Goal: Task Accomplishment & Management: Manage account settings

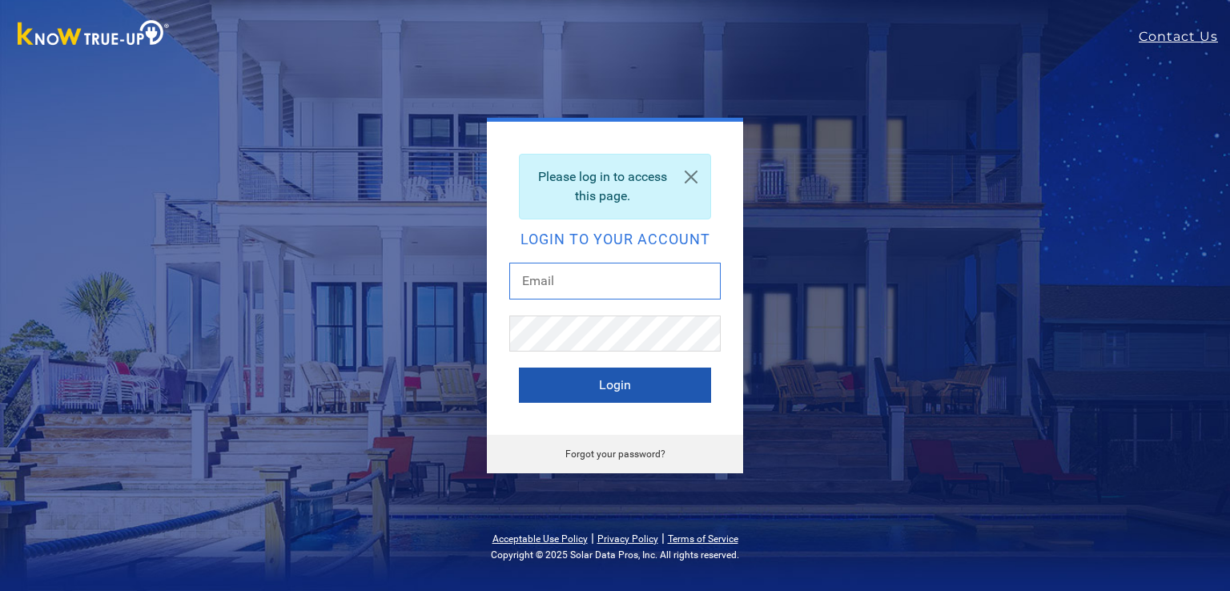
type input "[EMAIL_ADDRESS][DOMAIN_NAME]"
click at [593, 379] on button "Login" at bounding box center [615, 384] width 192 height 35
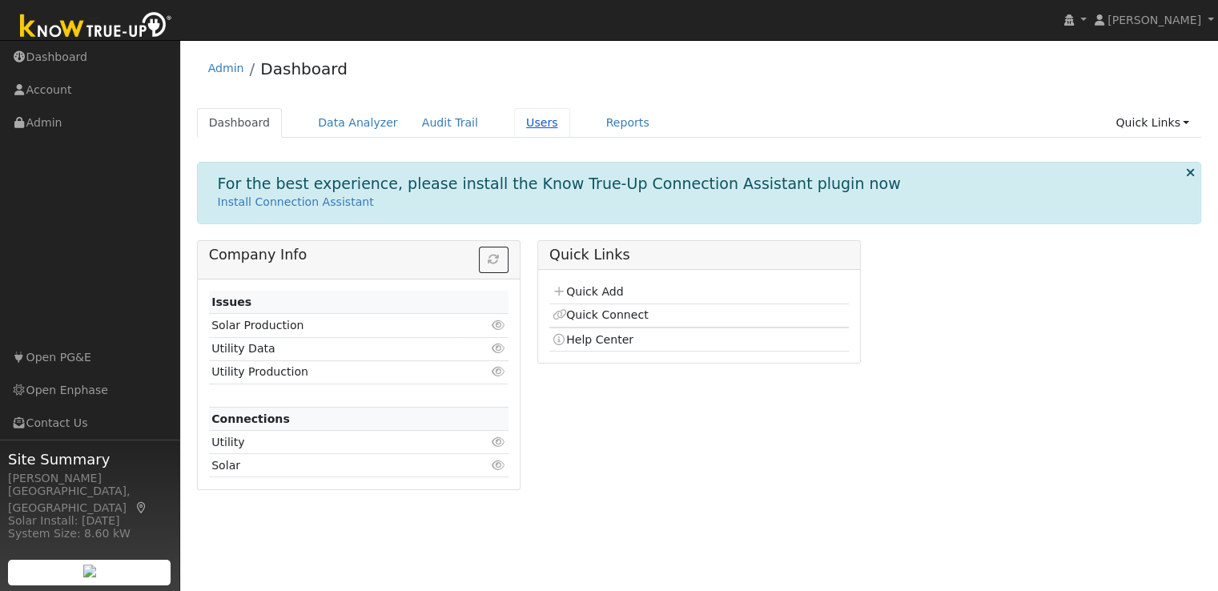
click at [514, 119] on link "Users" at bounding box center [542, 123] width 56 height 30
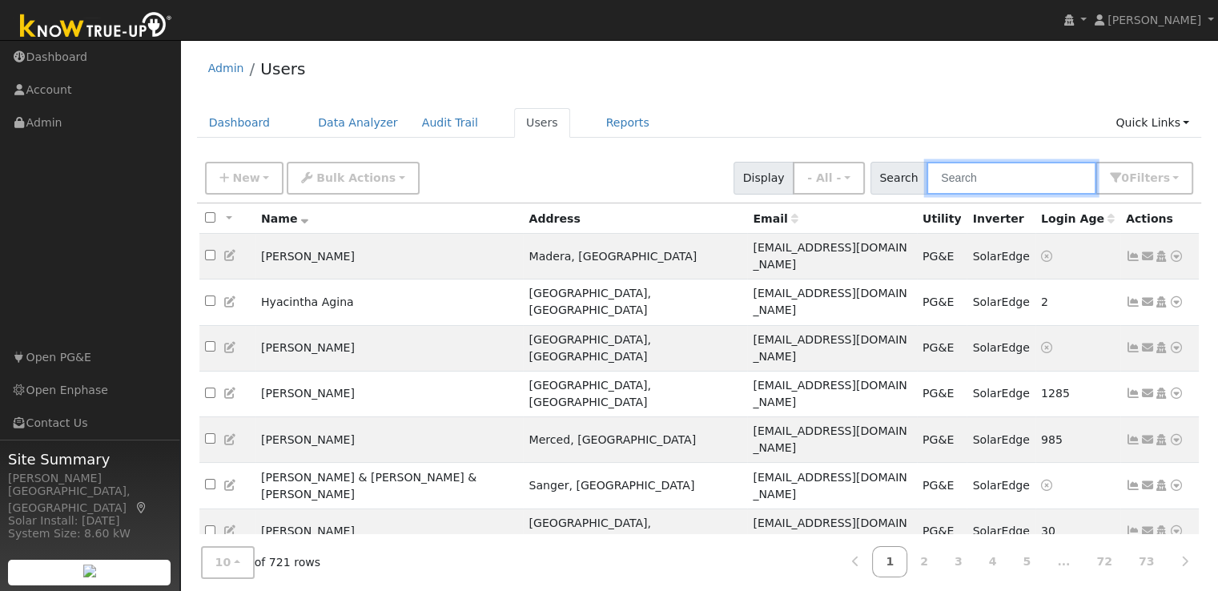
click at [972, 180] on input "text" at bounding box center [1011, 178] width 170 height 33
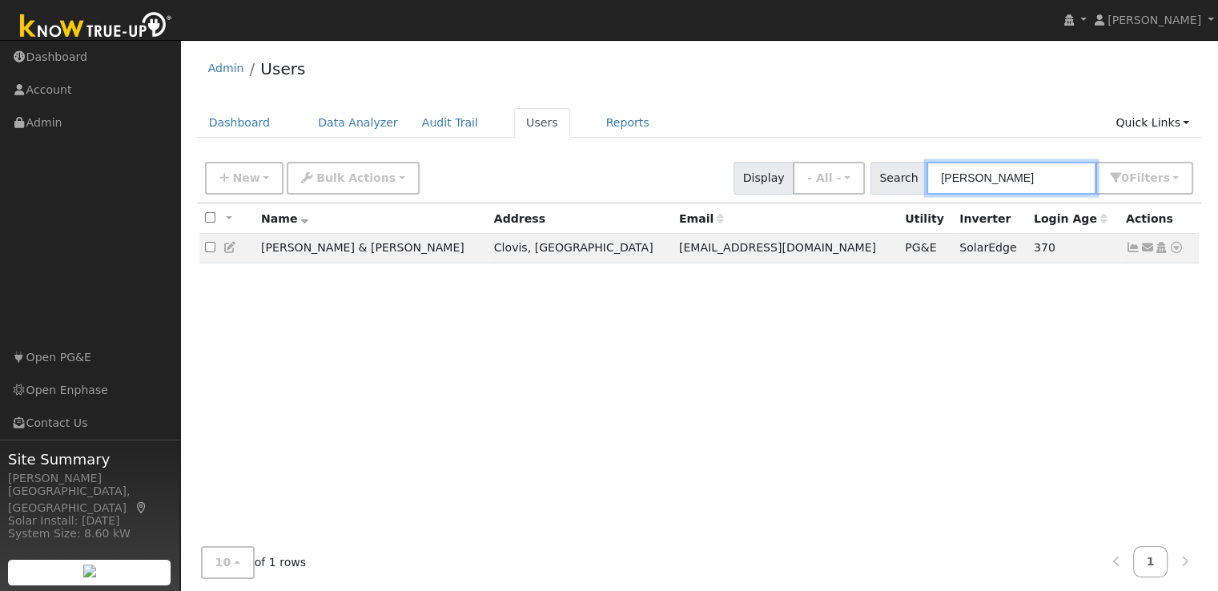
type input "mooney"
click at [848, 320] on div "All None All on page None on page Name Address Email Utility Inverter Login Age…" at bounding box center [699, 380] width 1005 height 355
click at [1131, 244] on icon at bounding box center [1133, 247] width 14 height 11
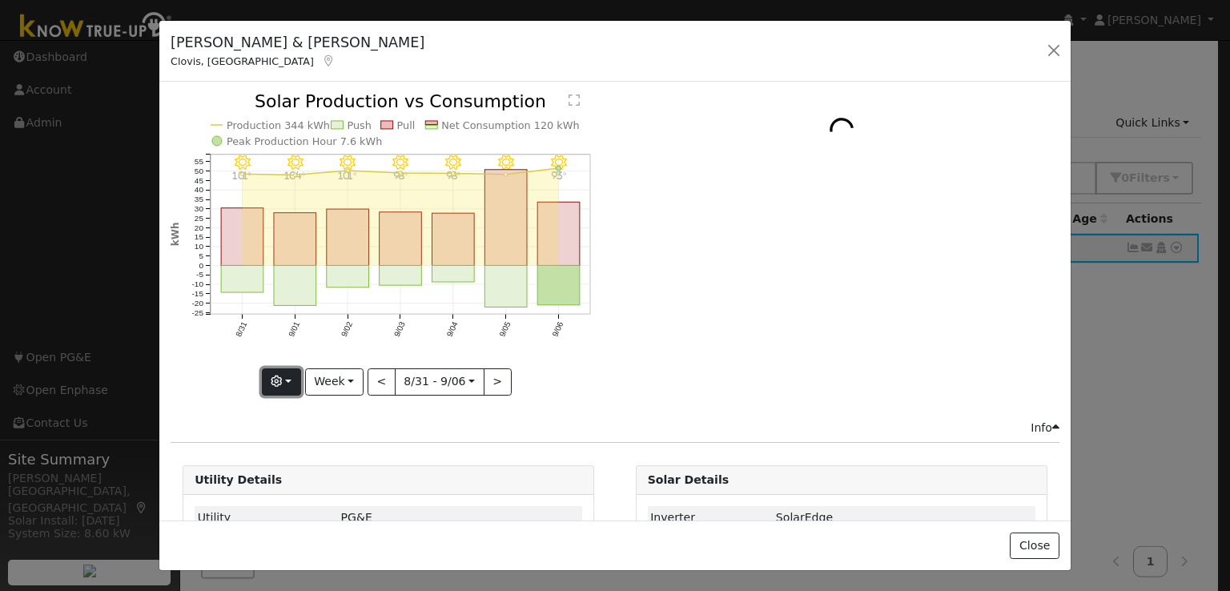
click at [287, 371] on button "button" at bounding box center [281, 381] width 39 height 27
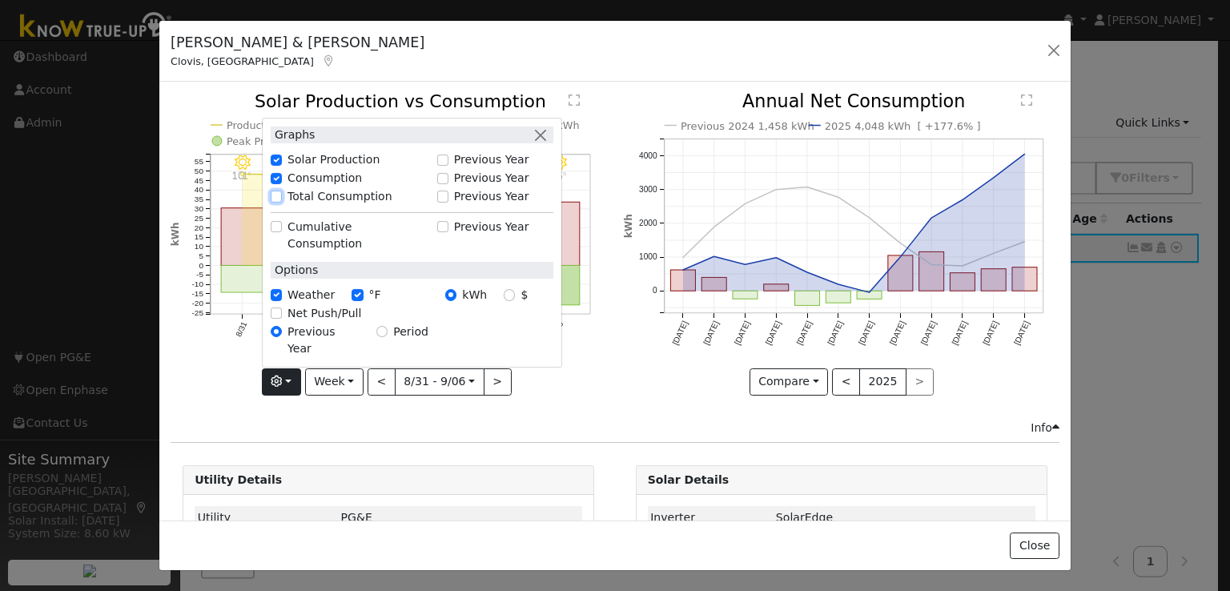
click at [275, 202] on input "Total Consumption" at bounding box center [276, 196] width 11 height 11
checkbox input "true"
click at [589, 375] on icon "9/06 - Clear 93° 9/05 - Clear 94° 9/04 - Clear 98° 9/03 - Clear 98° 9/02 - Most…" at bounding box center [389, 243] width 436 height 300
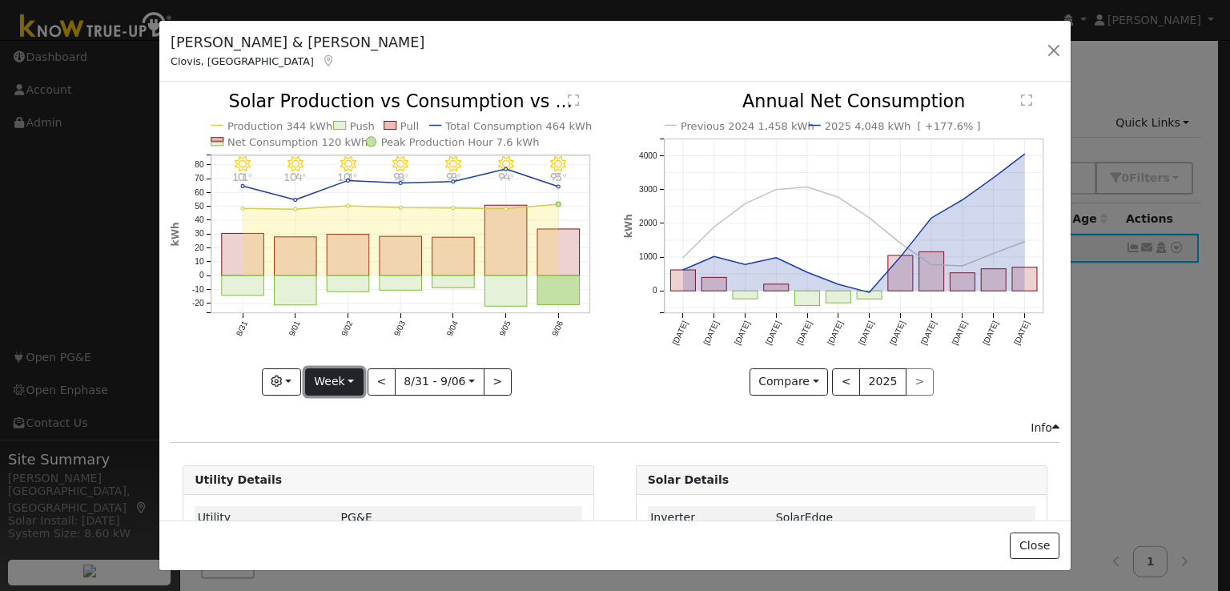
click at [343, 375] on button "Week" at bounding box center [334, 381] width 58 height 27
click at [335, 472] on link "Year" at bounding box center [361, 481] width 111 height 22
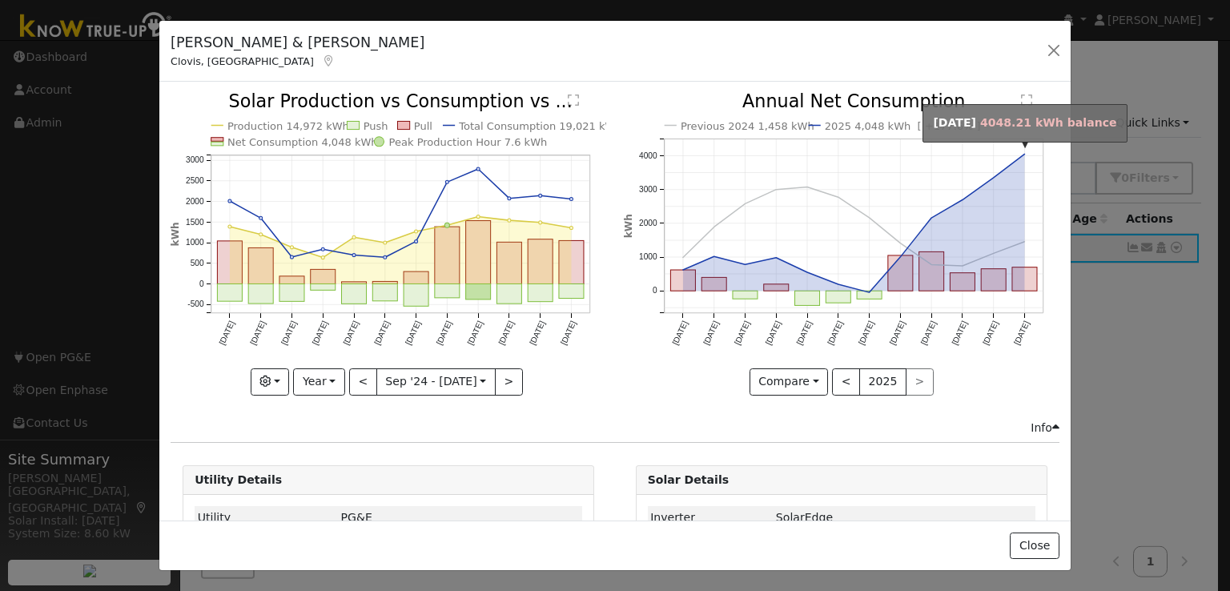
click at [1021, 154] on circle "onclick=""" at bounding box center [1024, 154] width 6 height 6
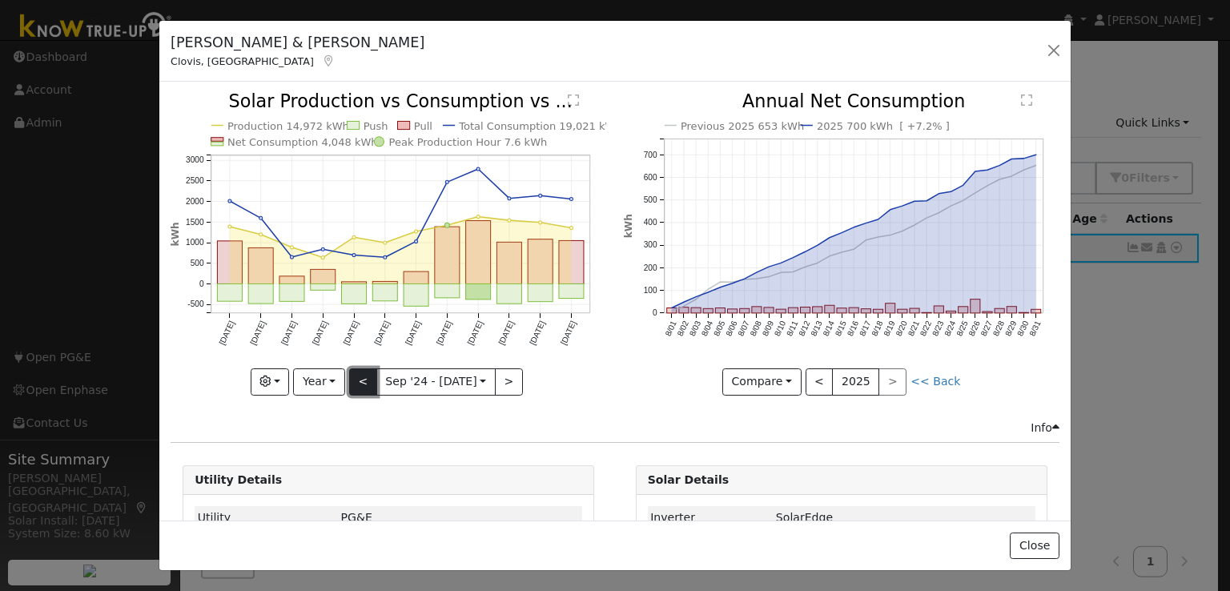
click at [365, 372] on button "<" at bounding box center [363, 381] width 28 height 27
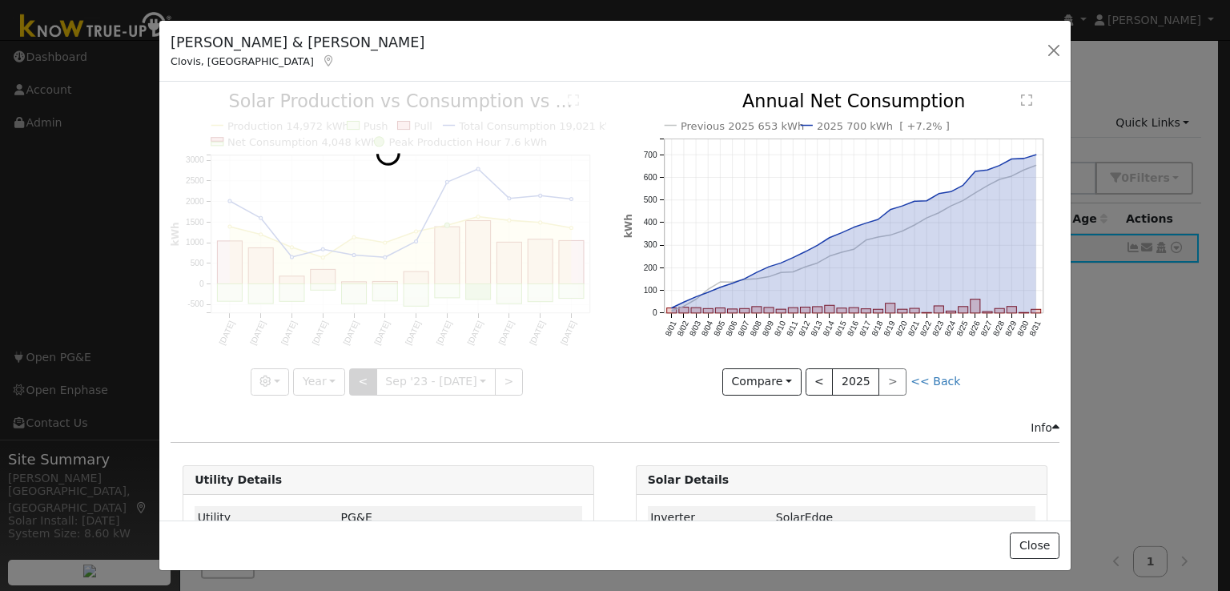
click at [365, 372] on div at bounding box center [389, 244] width 436 height 302
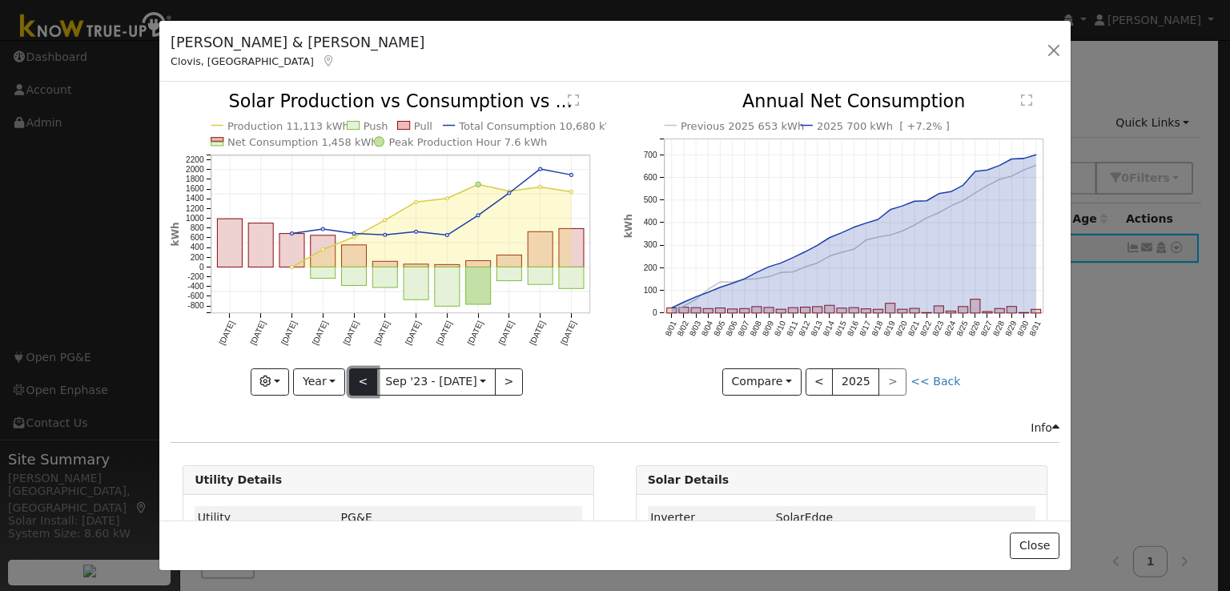
click at [365, 372] on button "<" at bounding box center [363, 381] width 28 height 27
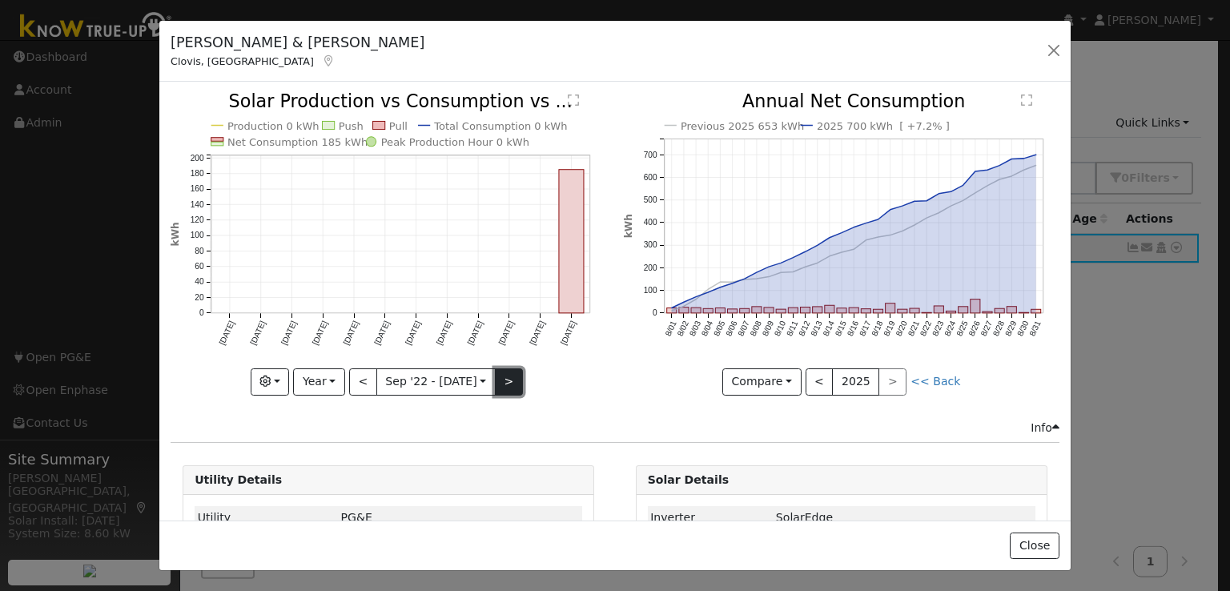
click at [495, 379] on button ">" at bounding box center [509, 381] width 28 height 27
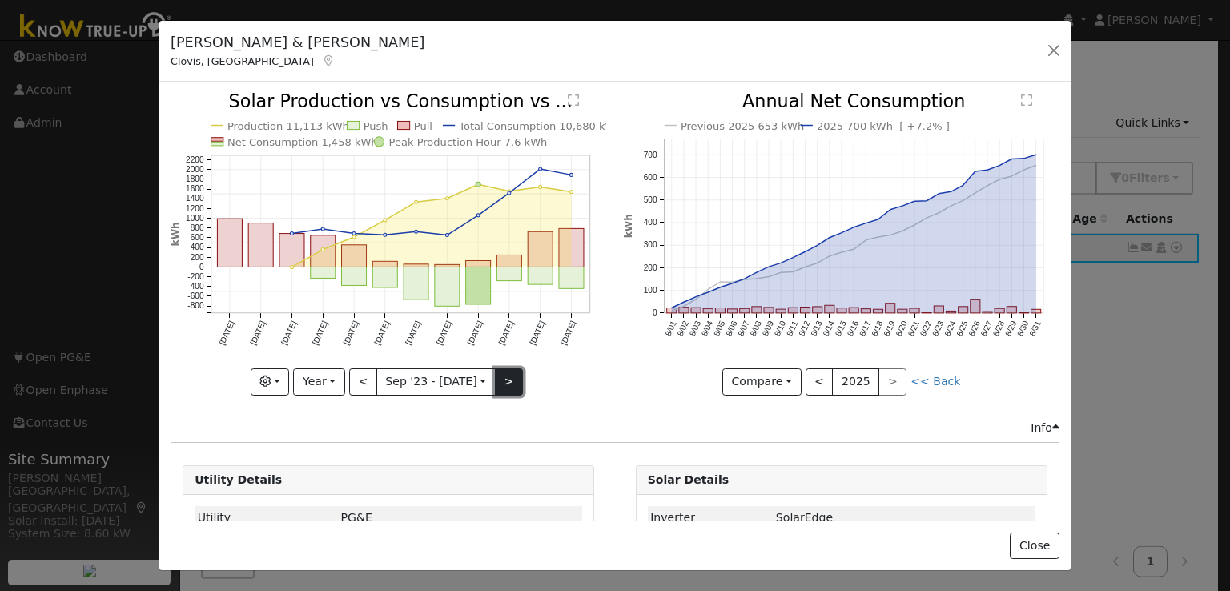
click at [495, 379] on button ">" at bounding box center [509, 381] width 28 height 27
type input "[DATE]"
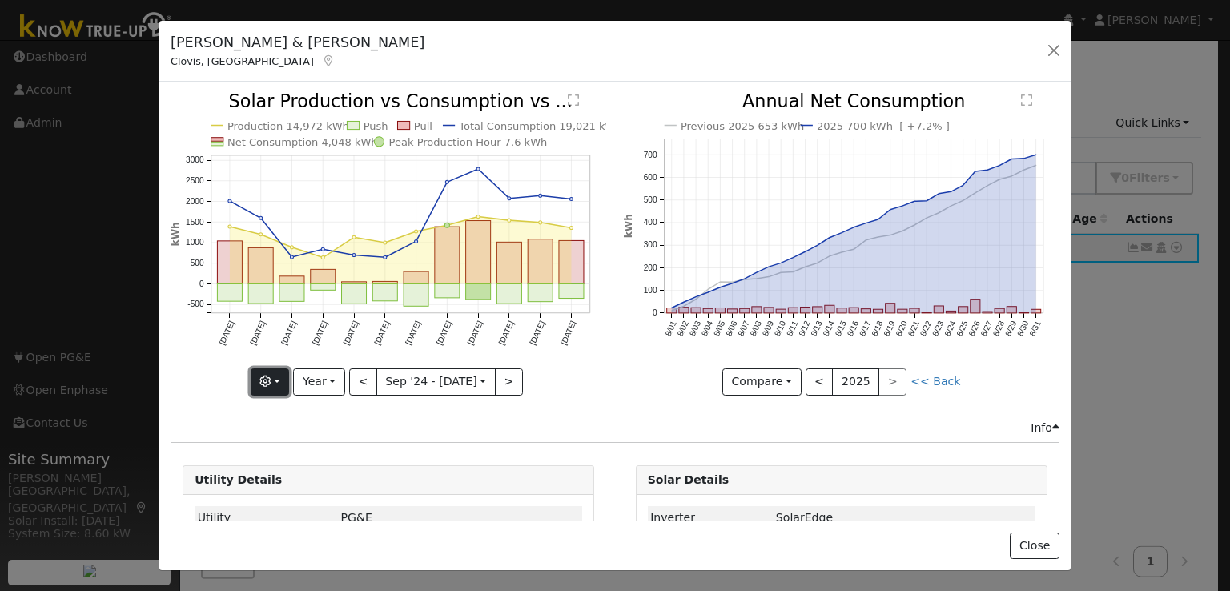
click at [278, 374] on button "button" at bounding box center [270, 381] width 39 height 27
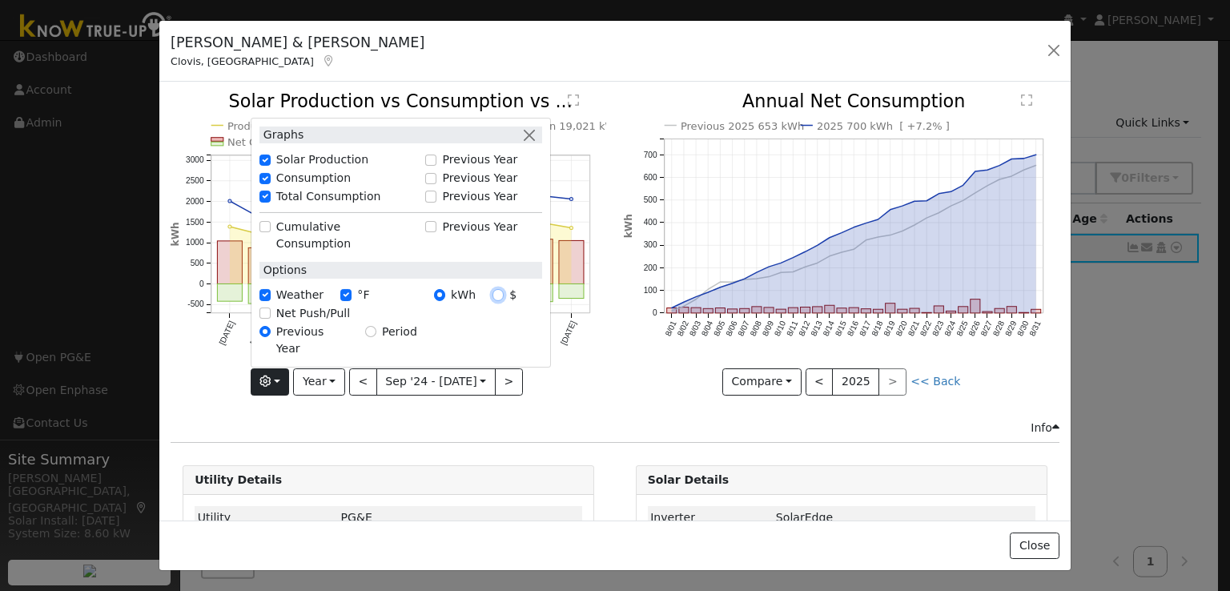
click at [500, 300] on input "$" at bounding box center [497, 294] width 11 height 11
radio input "true"
radio input "false"
click at [624, 331] on icon "Previous 2025 653 kWh 2025 700 kWh [ +7.2% ] 8/01 8/02 8/03 8/04 8/05 8/06 8/07…" at bounding box center [842, 239] width 436 height 292
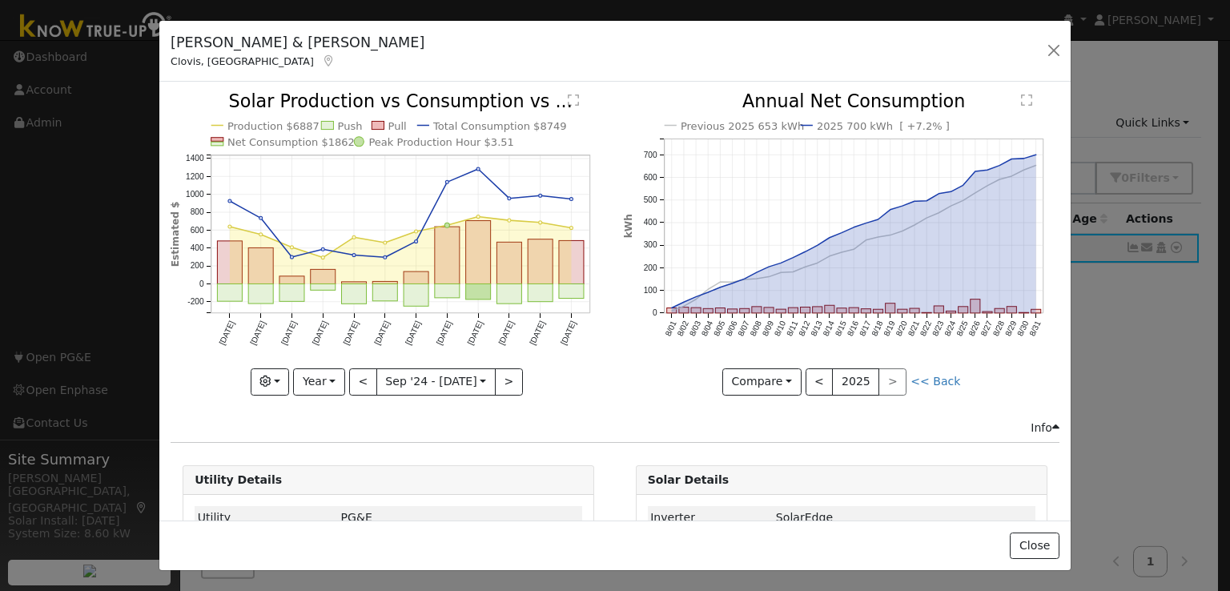
click at [530, 532] on div "Close" at bounding box center [614, 545] width 911 height 50
click at [1058, 50] on button "button" at bounding box center [1053, 50] width 22 height 22
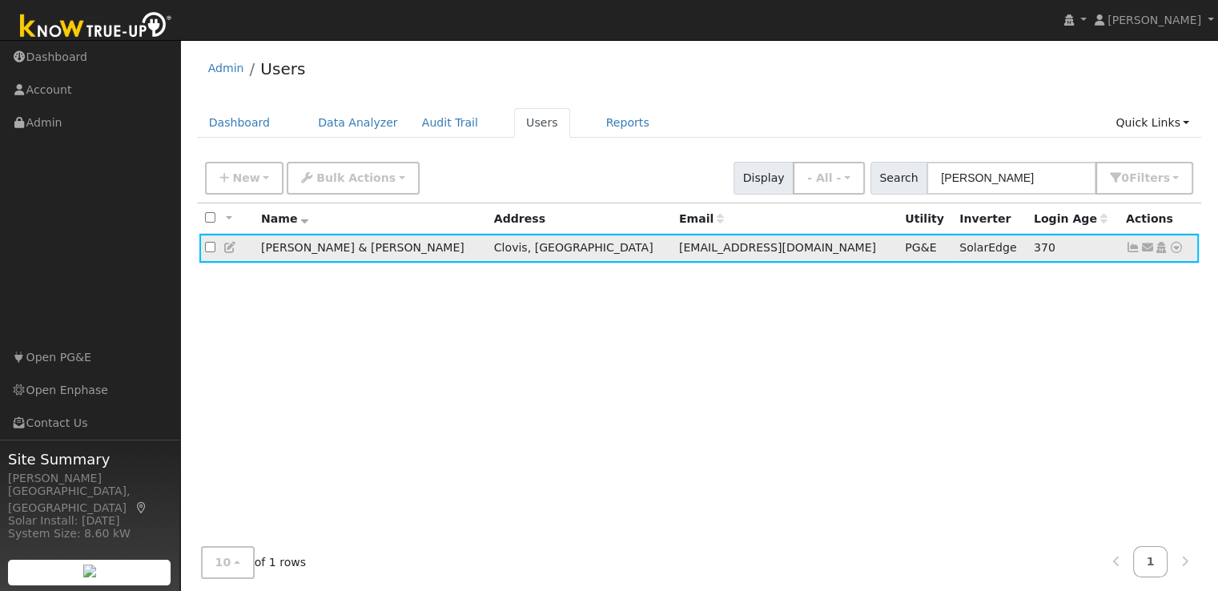
click at [227, 249] on icon at bounding box center [230, 247] width 14 height 11
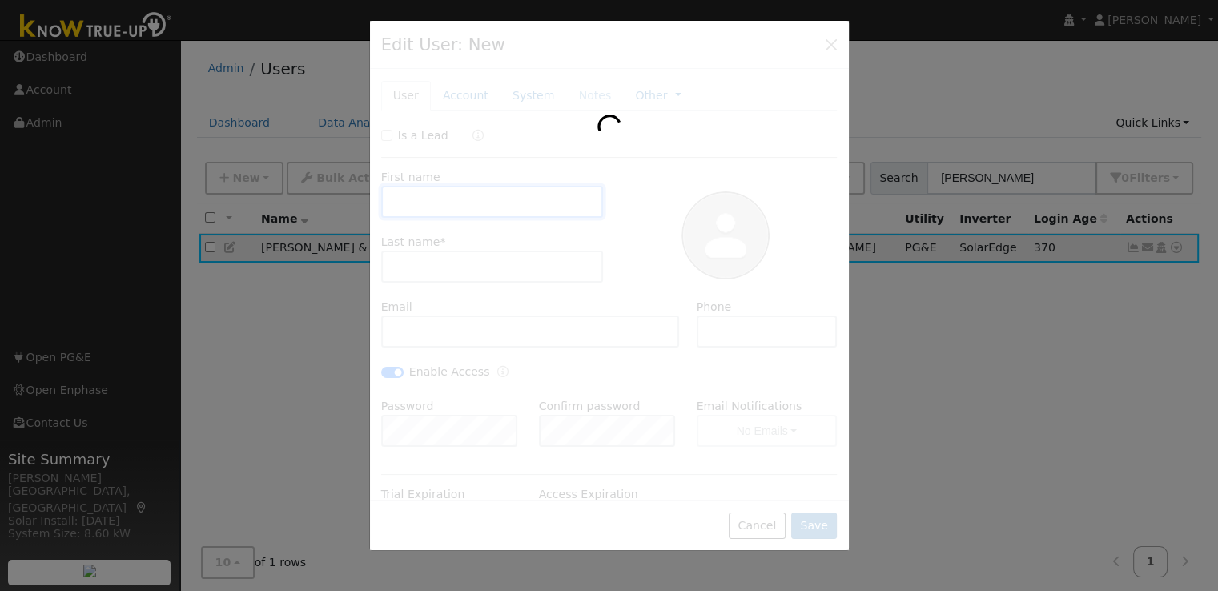
type input "12/31/2024"
type input "Gaylon & Wendi"
type input "Mooney"
type input "[EMAIL_ADDRESS][DOMAIN_NAME]"
type input "559-905-1362"
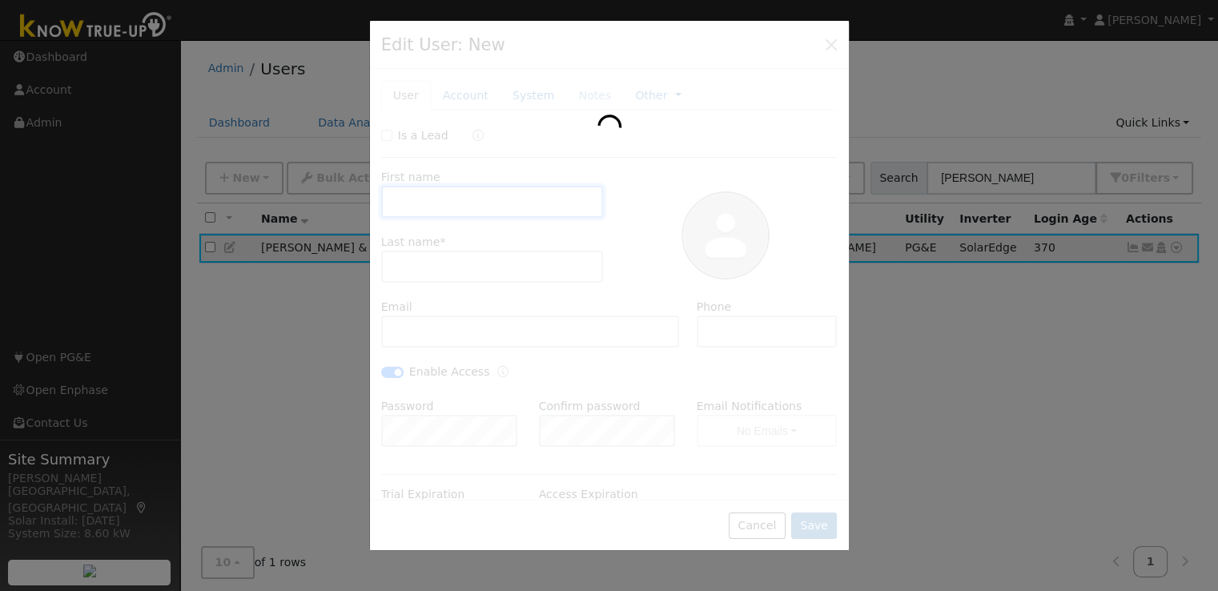
checkbox input "true"
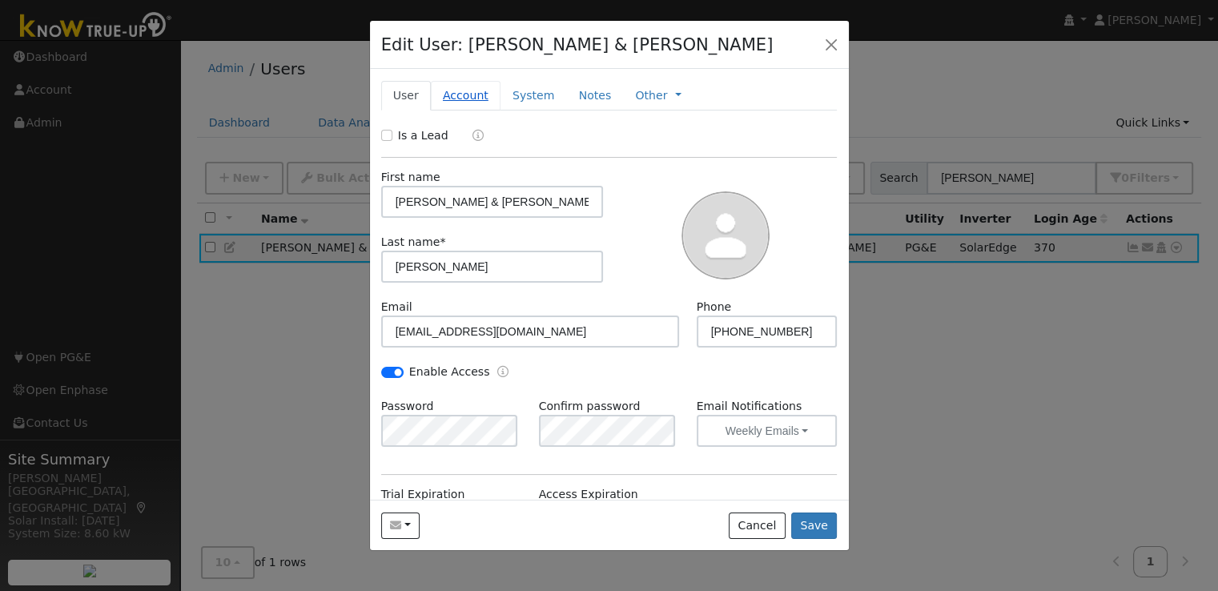
click at [456, 95] on link "Account" at bounding box center [466, 96] width 70 height 30
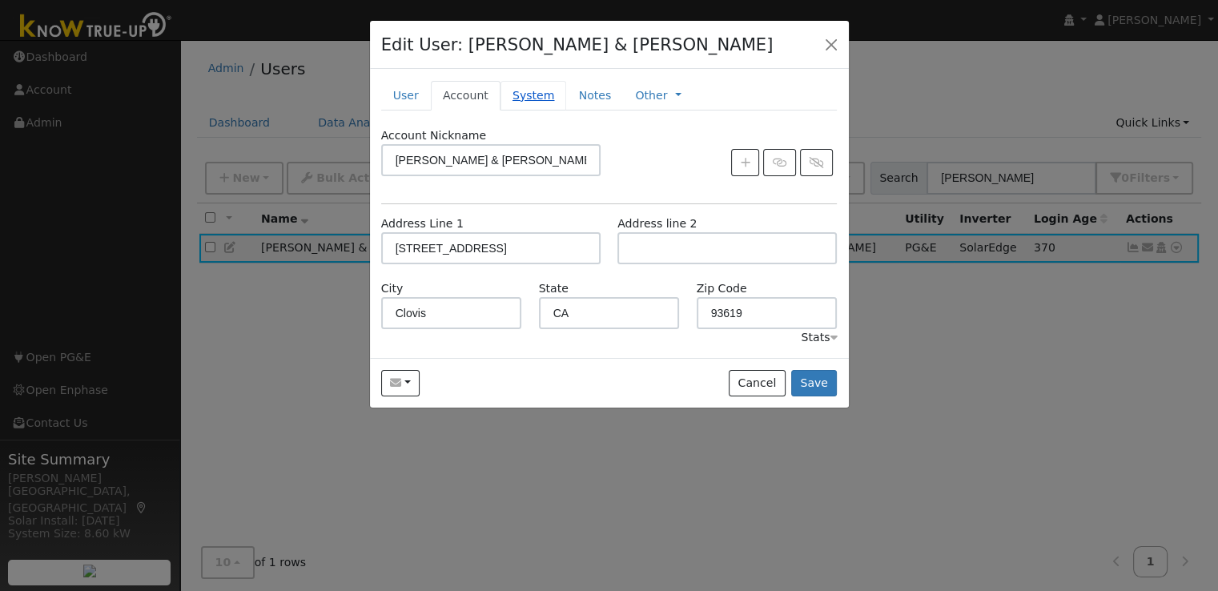
click at [517, 92] on link "System" at bounding box center [533, 96] width 66 height 30
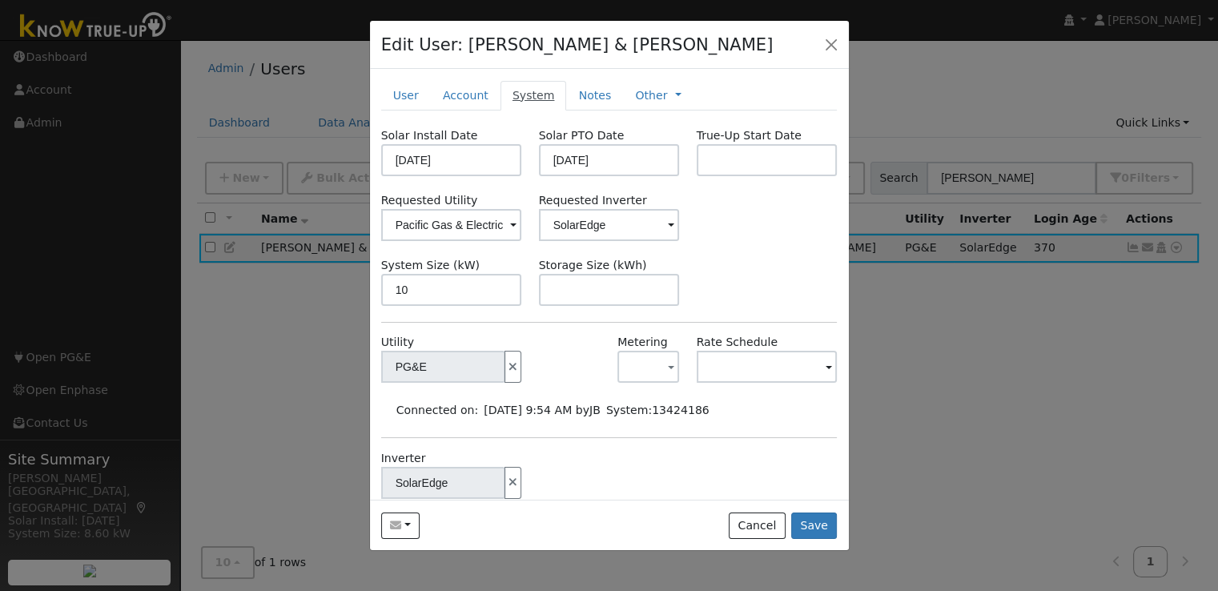
click at [517, 92] on link "System" at bounding box center [533, 96] width 66 height 30
click at [830, 40] on button "button" at bounding box center [831, 44] width 22 height 22
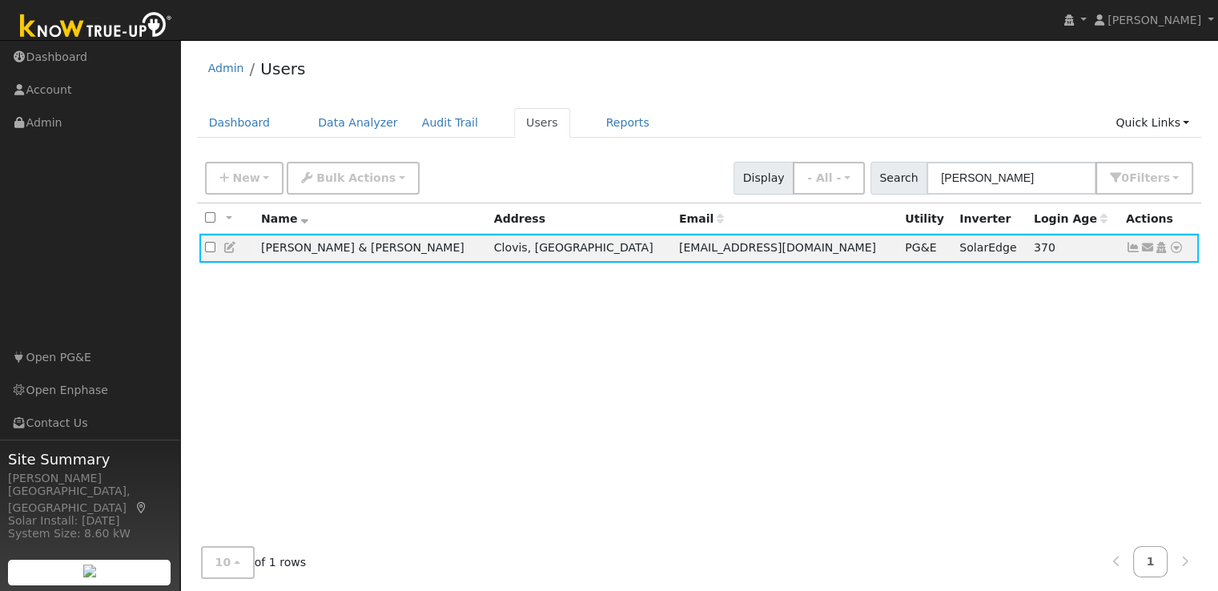
click at [457, 589] on div "10 10 25 50 100 of 1 rows 1" at bounding box center [699, 562] width 1005 height 57
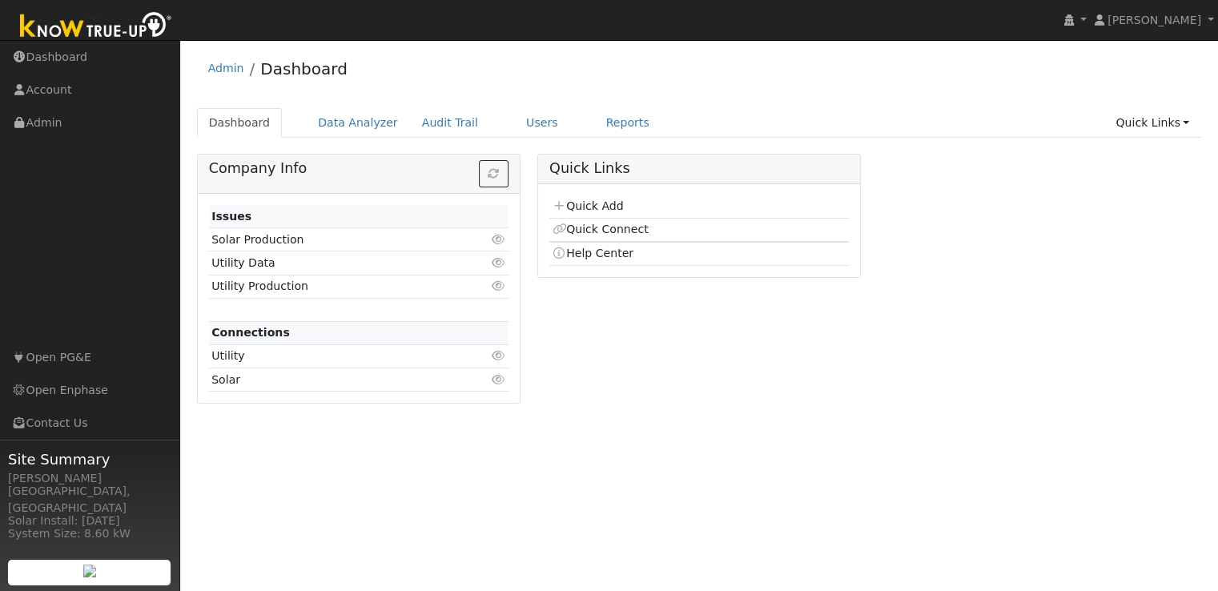
click at [544, 241] on div "Quick Add Quick Connect Help Center" at bounding box center [699, 231] width 322 height 94
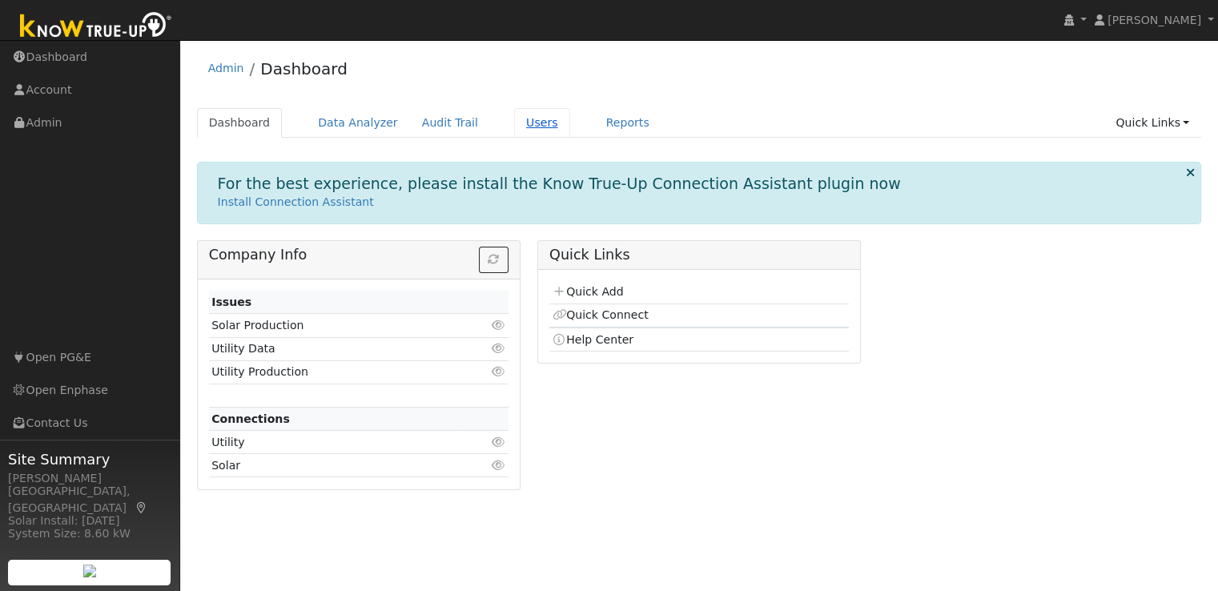
click at [514, 122] on link "Users" at bounding box center [542, 123] width 56 height 30
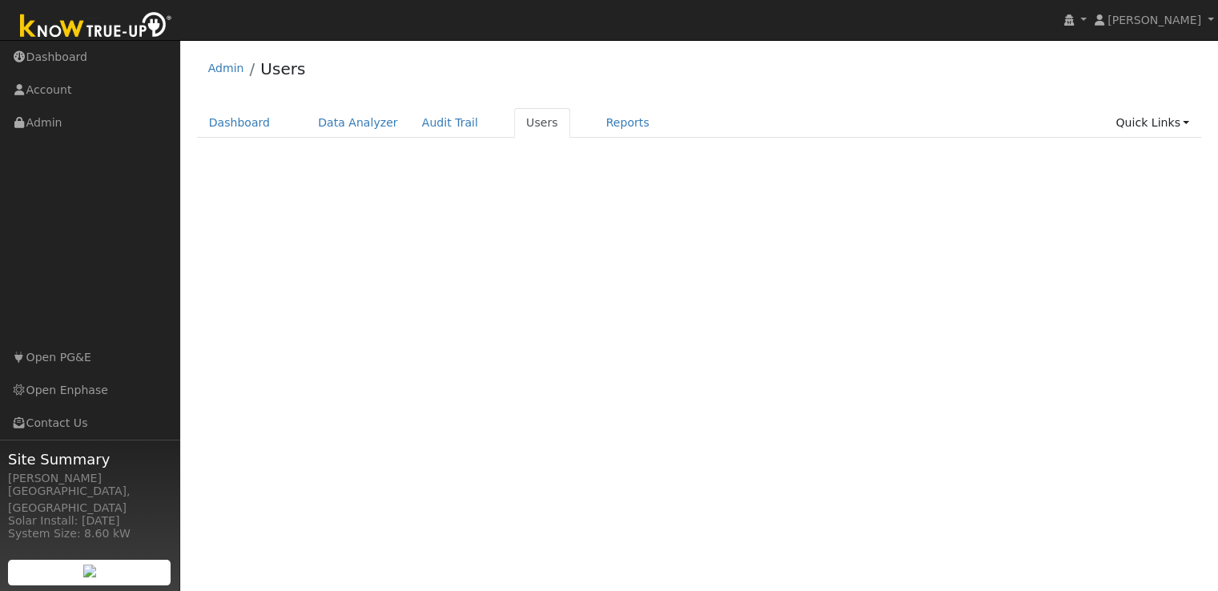
click at [1010, 215] on div "Terms Of Service Close Login as User Select a User Admin Users Dashboard Data A…" at bounding box center [699, 315] width 1038 height 551
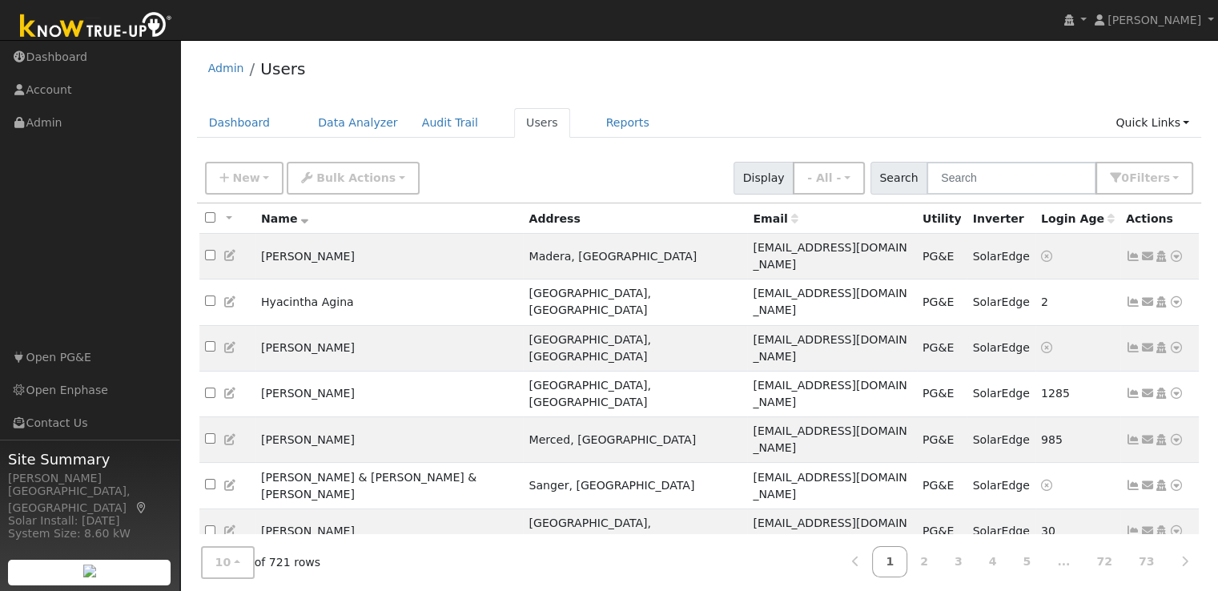
click at [921, 134] on ul "Dashboard Data Analyzer Audit Trail Users Reports Quick Links Quick Add Quick C…" at bounding box center [699, 123] width 1005 height 30
click at [986, 174] on input "text" at bounding box center [1011, 178] width 170 height 33
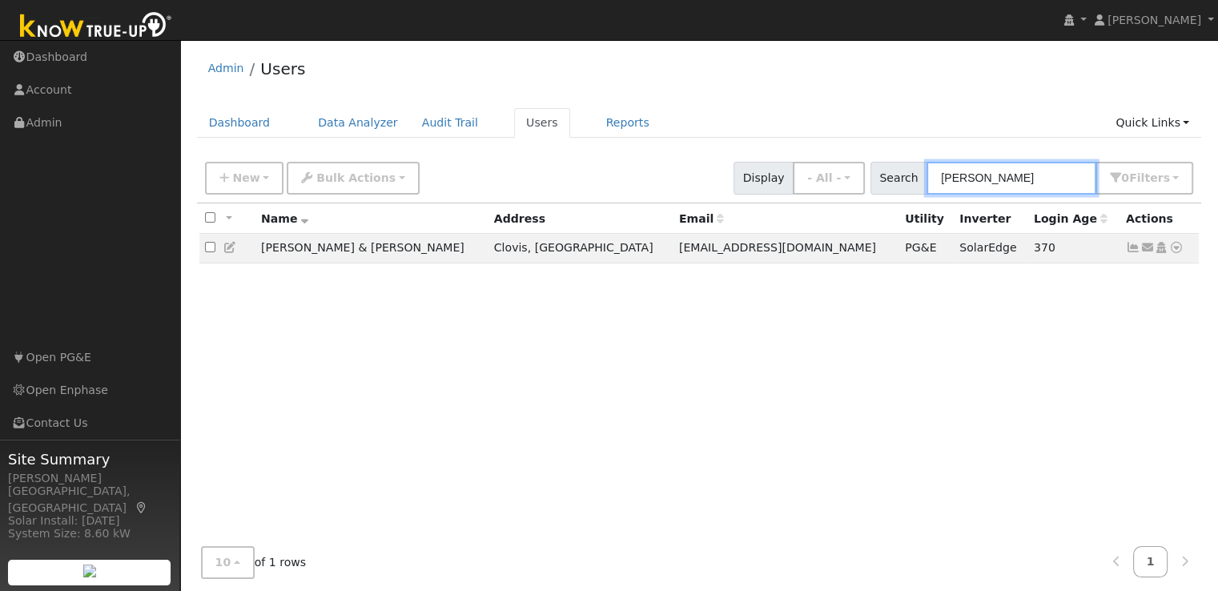
type input "[PERSON_NAME]"
click at [1134, 247] on icon at bounding box center [1133, 247] width 14 height 11
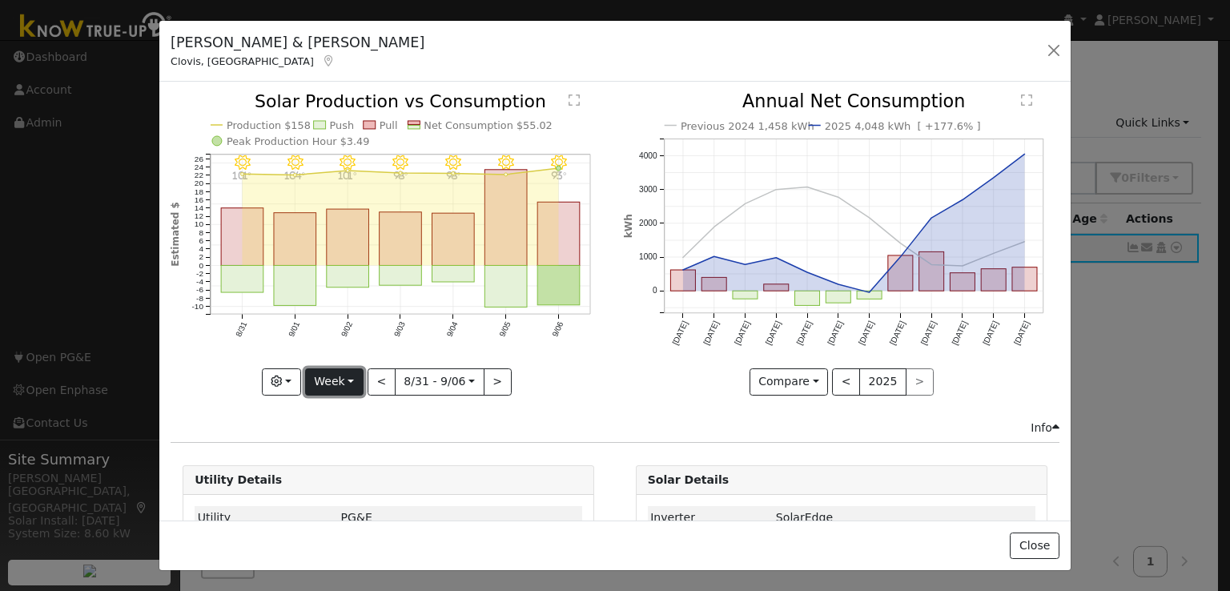
click at [339, 371] on button "Week" at bounding box center [334, 381] width 58 height 27
click at [353, 500] on link "Custom" at bounding box center [361, 504] width 111 height 22
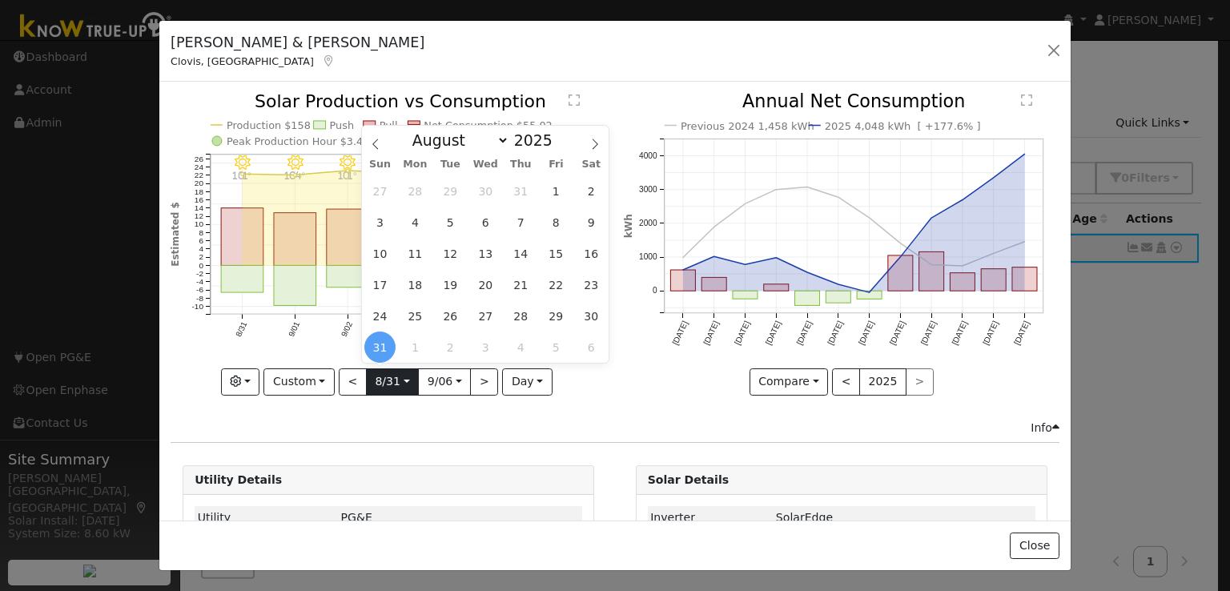
click at [404, 375] on input "[DATE]" at bounding box center [392, 382] width 51 height 26
click at [375, 143] on icon at bounding box center [375, 144] width 11 height 11
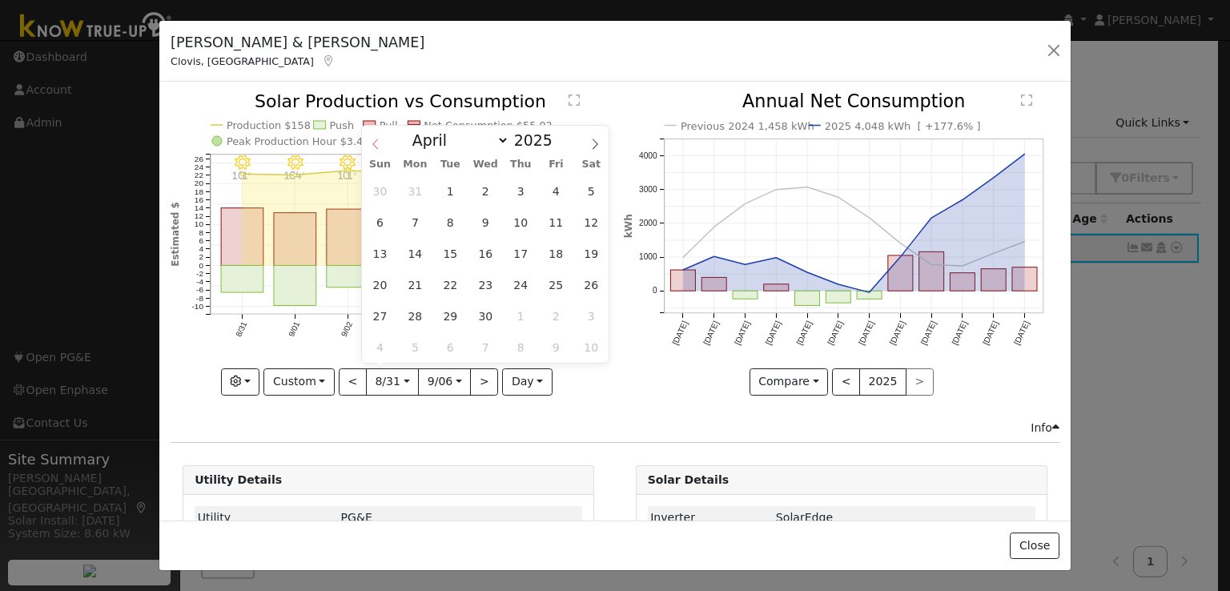
click at [375, 143] on icon at bounding box center [375, 144] width 11 height 11
select select "0"
click at [375, 143] on icon at bounding box center [375, 144] width 11 height 11
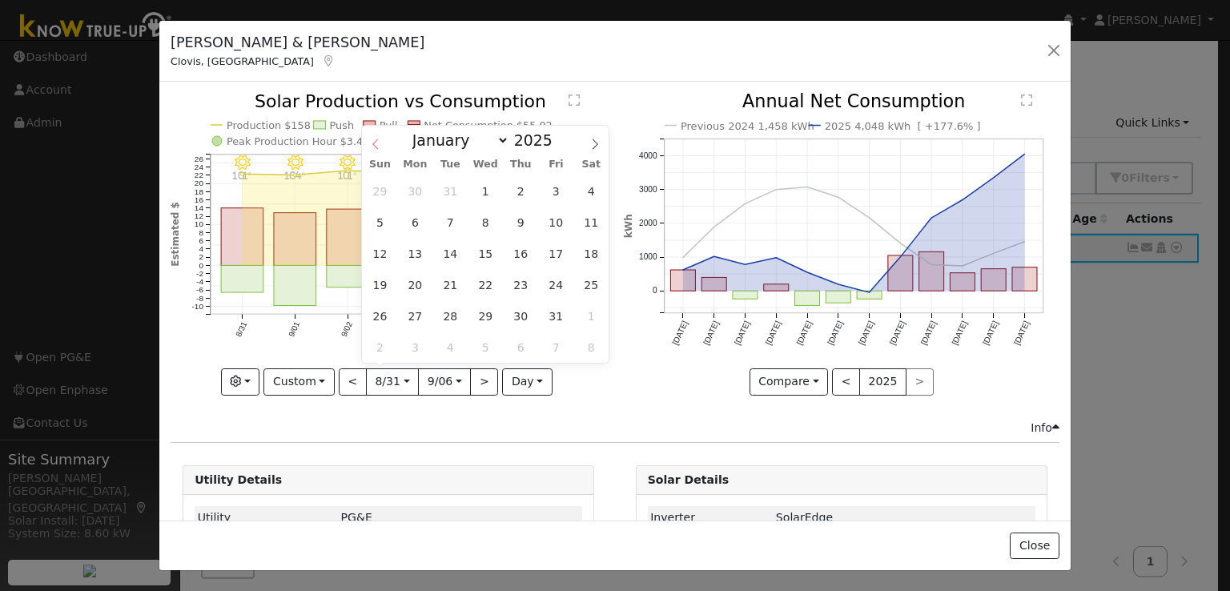
type input "2024"
select select "11"
click at [487, 215] on span "11" at bounding box center [485, 222] width 31 height 31
type input "[DATE]"
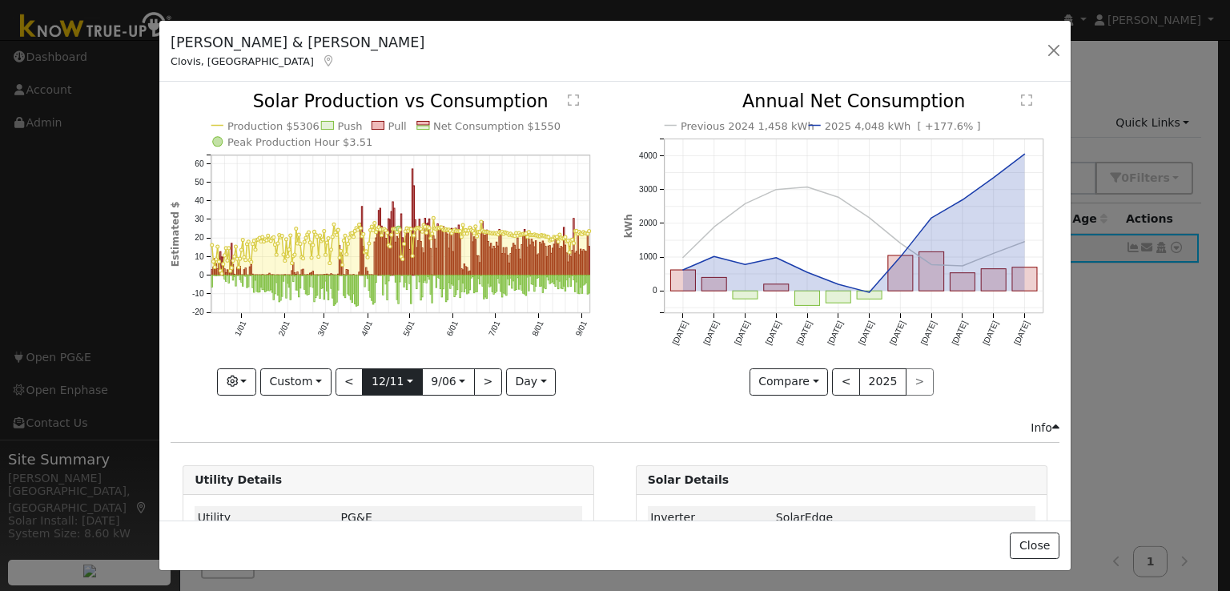
click at [383, 372] on input "[DATE]" at bounding box center [392, 382] width 58 height 26
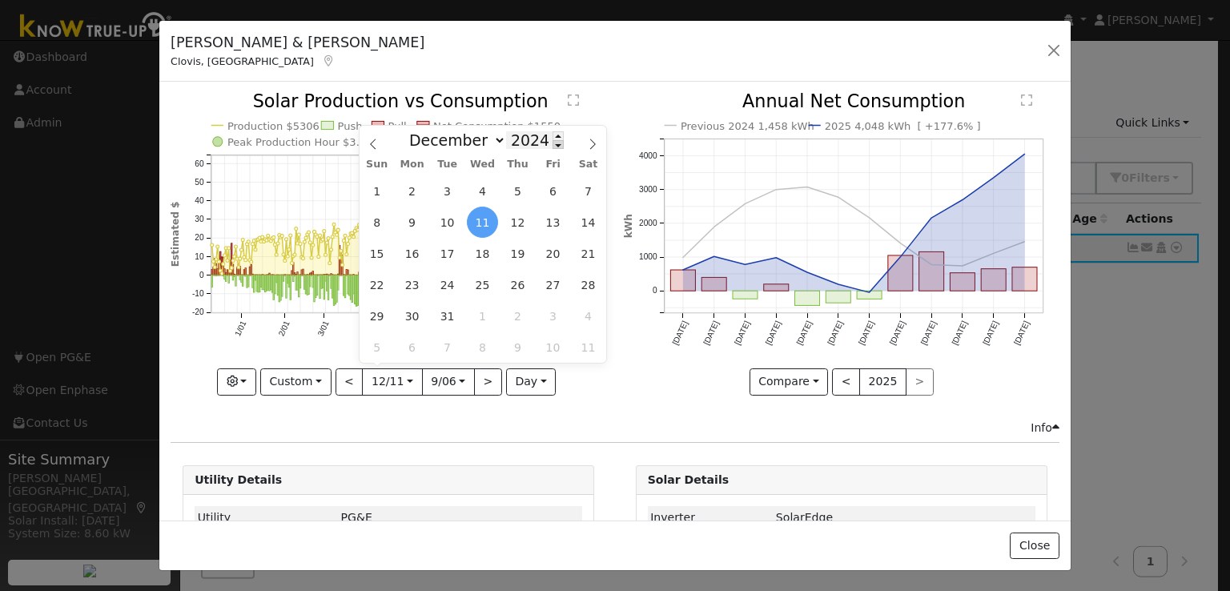
scroll to position [0, 0]
click at [552, 146] on span at bounding box center [557, 144] width 11 height 9
click at [552, 138] on span at bounding box center [557, 135] width 11 height 9
type input "2024"
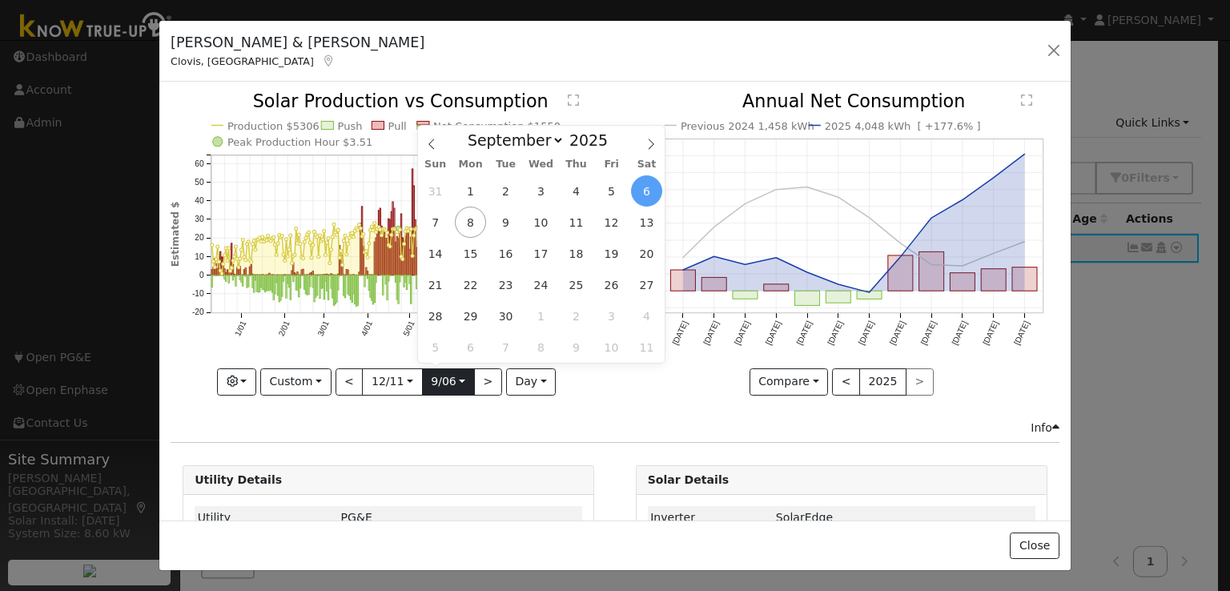
click at [455, 379] on input "[DATE]" at bounding box center [448, 382] width 51 height 26
click at [574, 223] on span "11" at bounding box center [575, 222] width 31 height 31
type input "[DATE]"
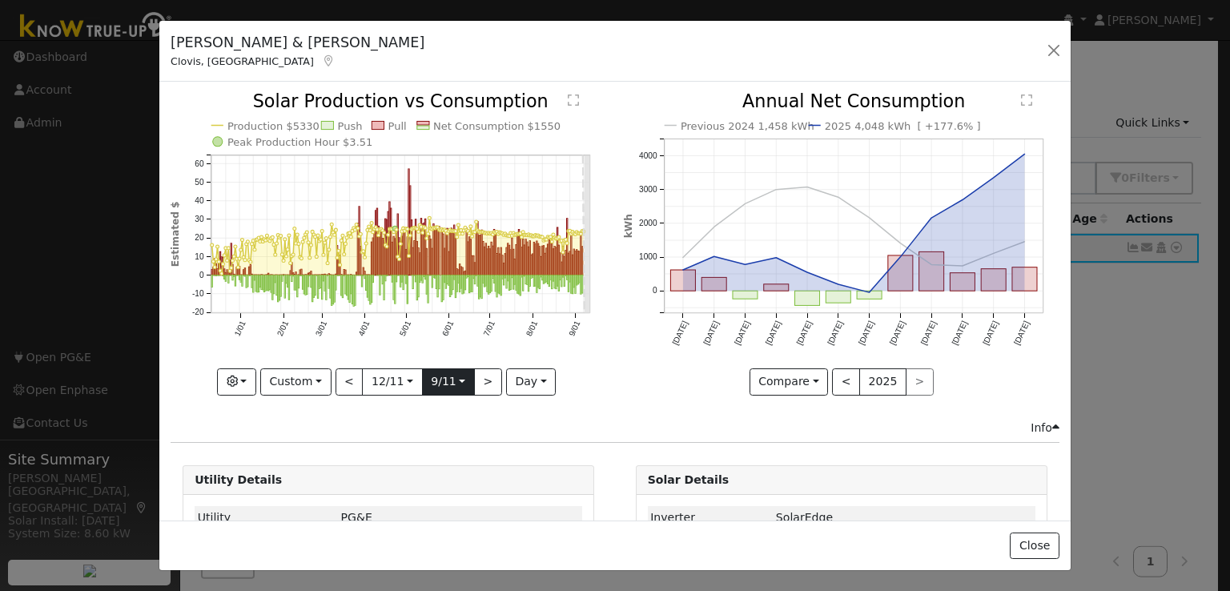
click at [441, 378] on input "[DATE]" at bounding box center [448, 382] width 51 height 26
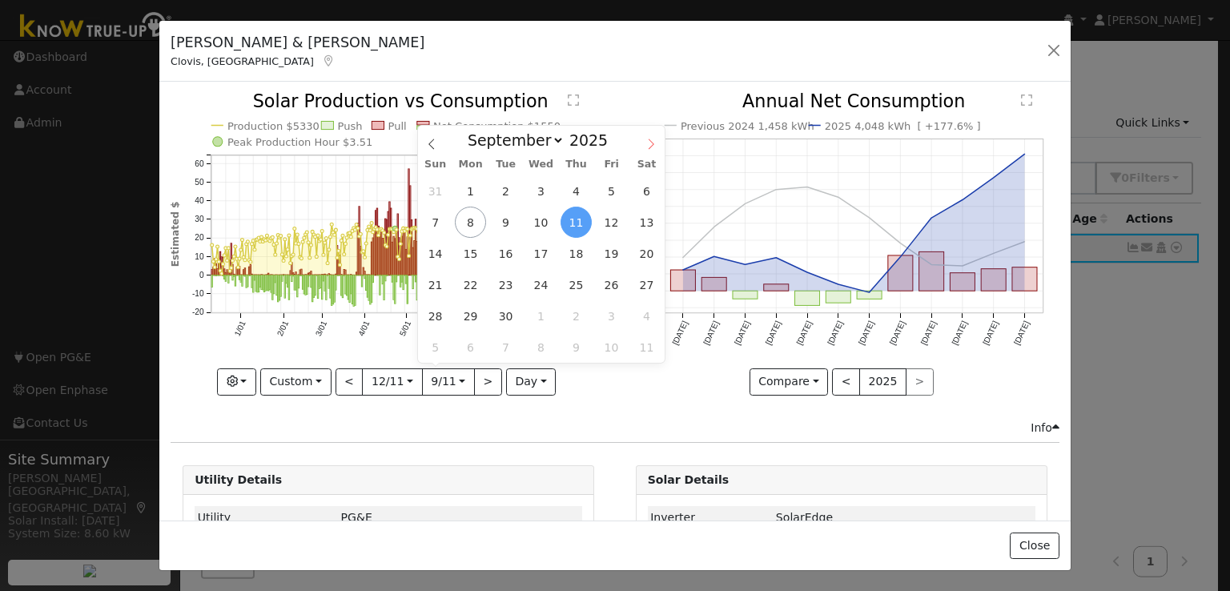
scroll to position [0, 0]
click at [651, 143] on icon at bounding box center [650, 144] width 11 height 11
select select "11"
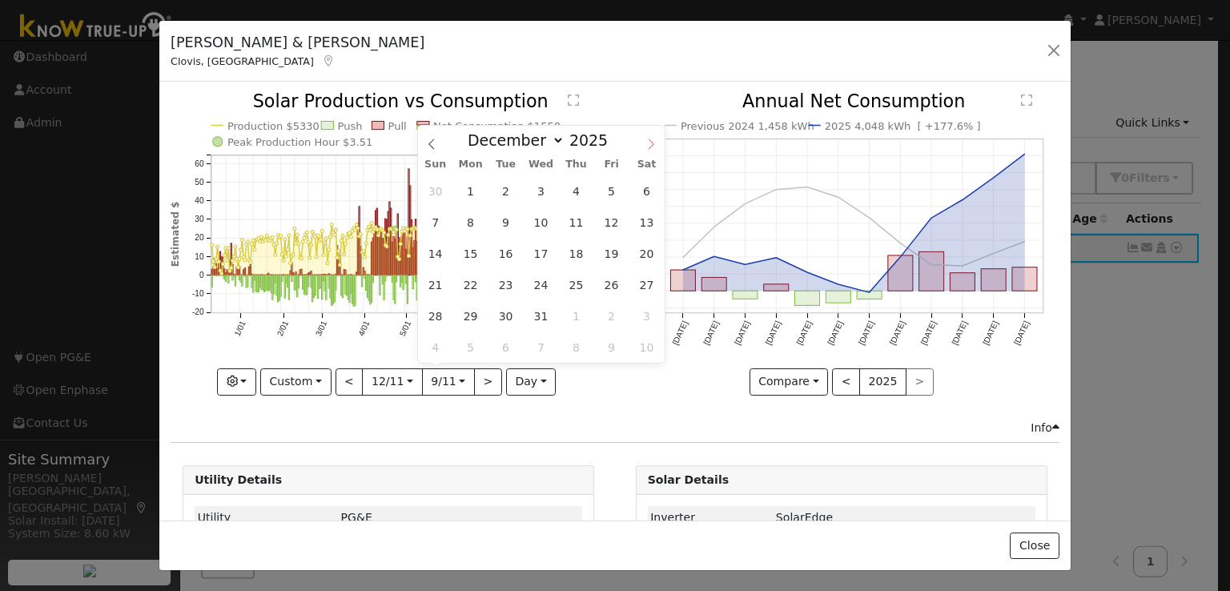
click at [651, 143] on icon at bounding box center [650, 144] width 11 height 11
type input "2026"
select select "0"
click at [432, 146] on icon at bounding box center [431, 144] width 11 height 11
type input "2025"
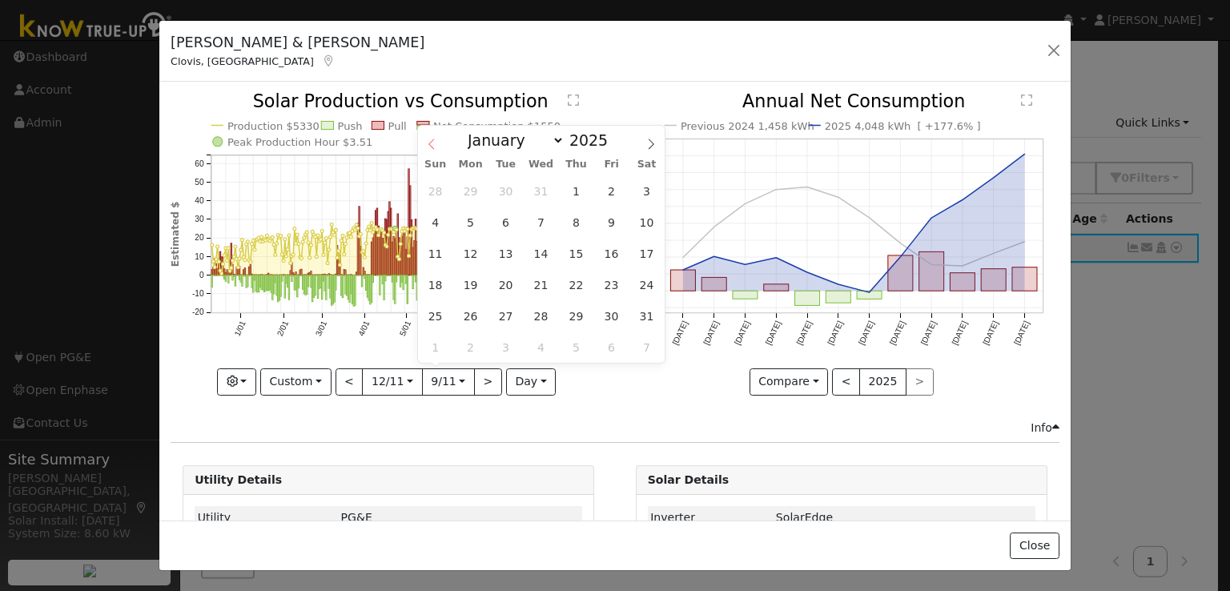
select select "11"
click at [571, 221] on span "11" at bounding box center [575, 222] width 31 height 31
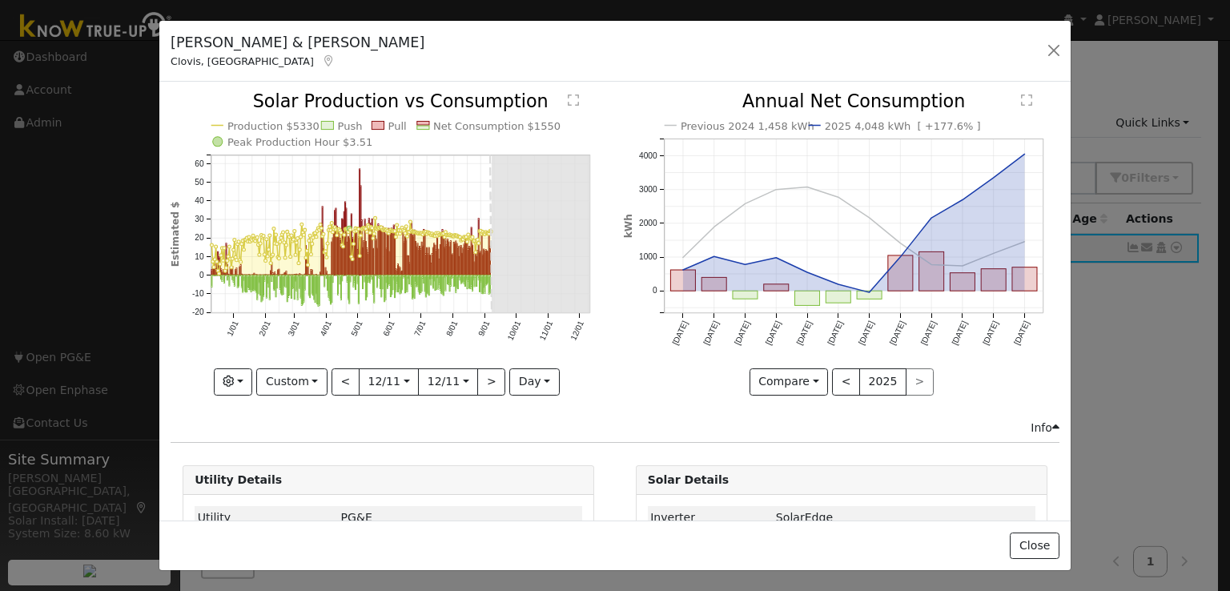
click at [615, 303] on div "Previous 2024 1,458 kWh 2025 4,048 kWh [ +177.6% ] [DATE] Oct '[DATE] Dec '[DAT…" at bounding box center [841, 256] width 452 height 326
click at [615, 350] on div "Previous 2024 1,458 kWh 2025 4,048 kWh [ +177.6% ] [DATE] Oct '[DATE] Dec '[DAT…" at bounding box center [841, 256] width 452 height 326
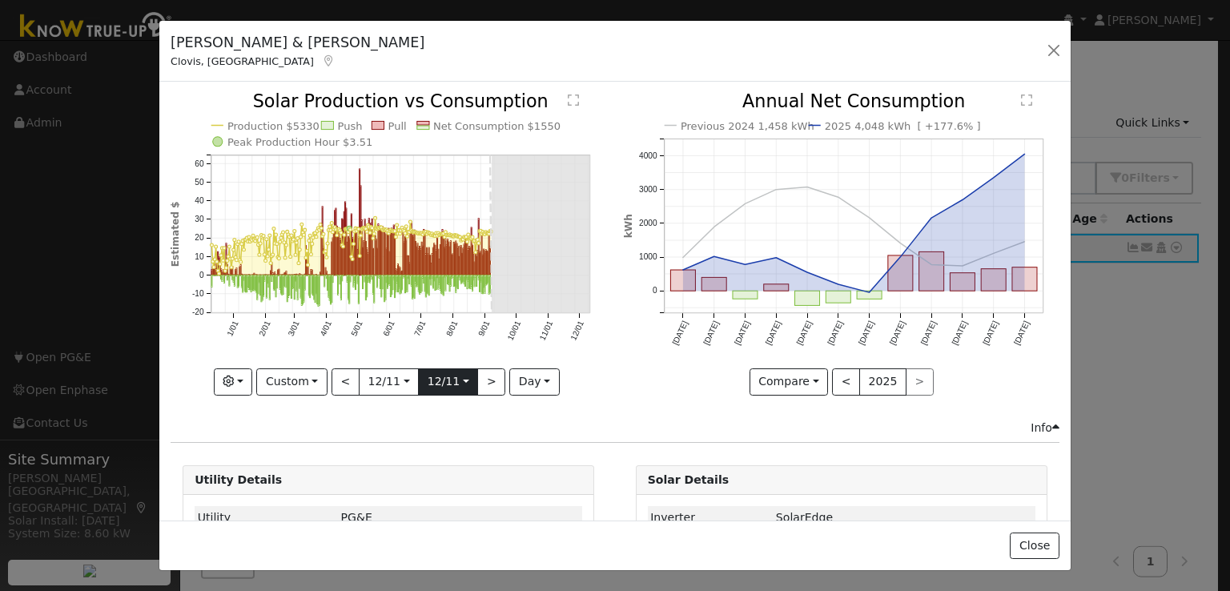
click at [447, 379] on input "[DATE]" at bounding box center [448, 382] width 58 height 26
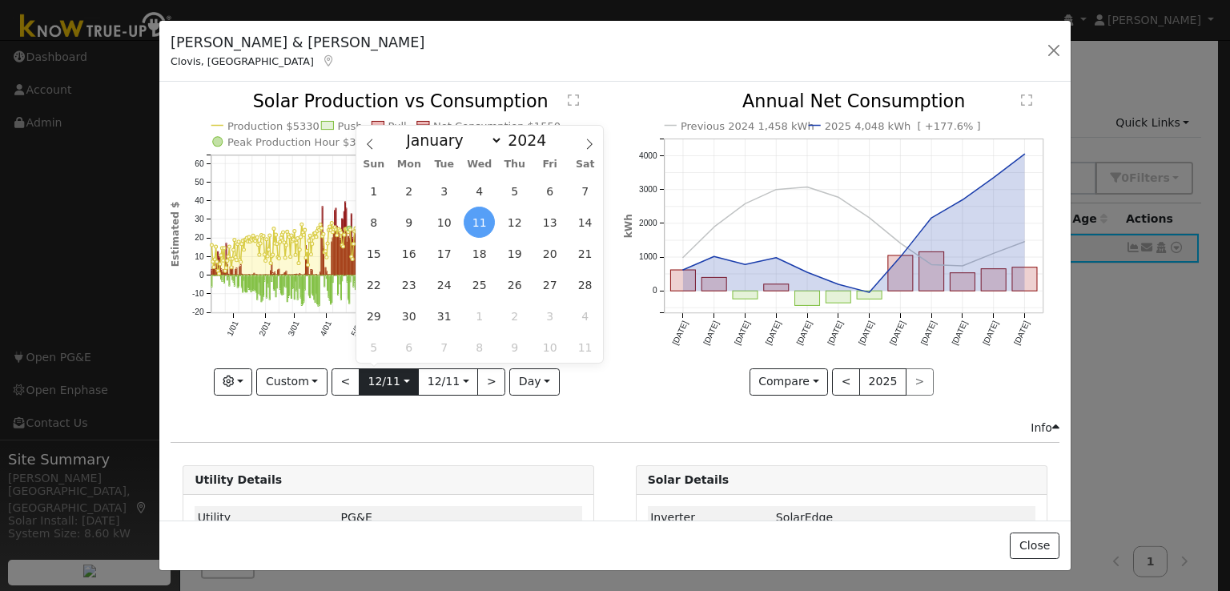
click at [387, 370] on input "[DATE]" at bounding box center [388, 382] width 58 height 26
click at [448, 384] on input "[DATE]" at bounding box center [448, 382] width 58 height 26
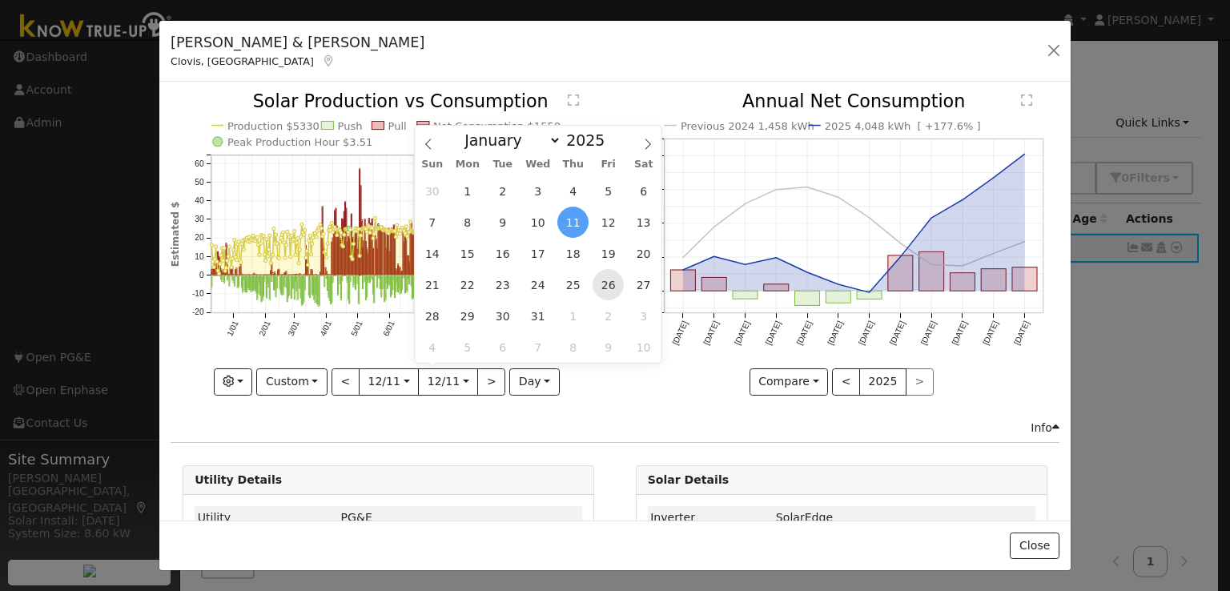
click at [615, 271] on span "26" at bounding box center [607, 284] width 31 height 31
type input "[DATE]"
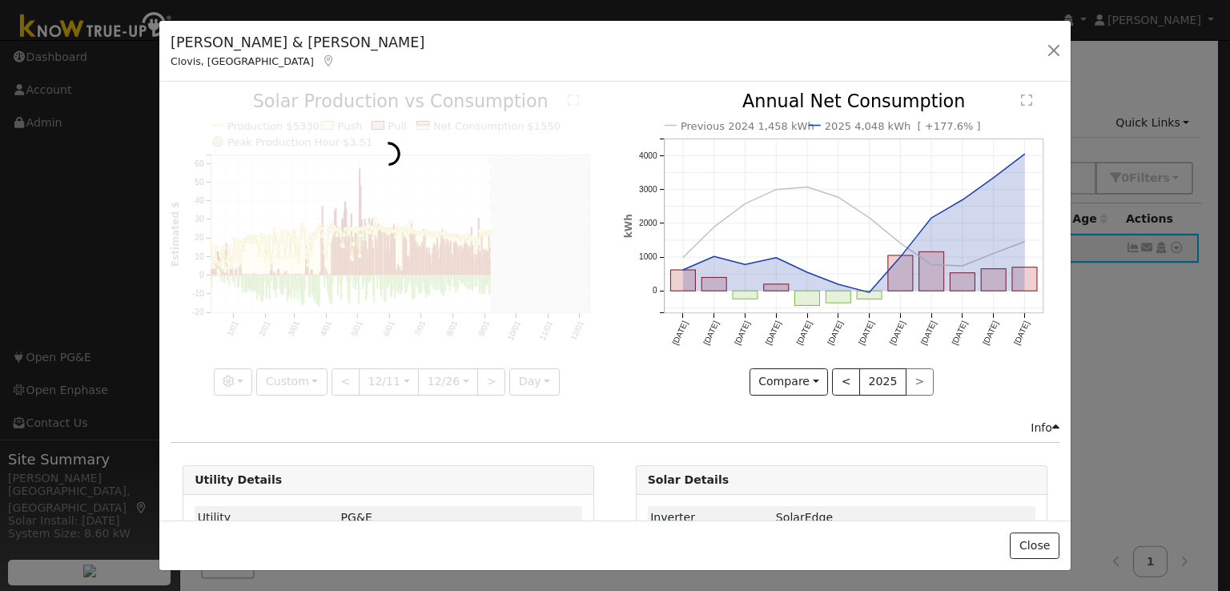
click at [615, 271] on div "Previous 2024 1,458 kWh 2025 4,048 kWh [ +177.6% ] [DATE] Oct '[DATE] Dec '[DAT…" at bounding box center [841, 256] width 452 height 326
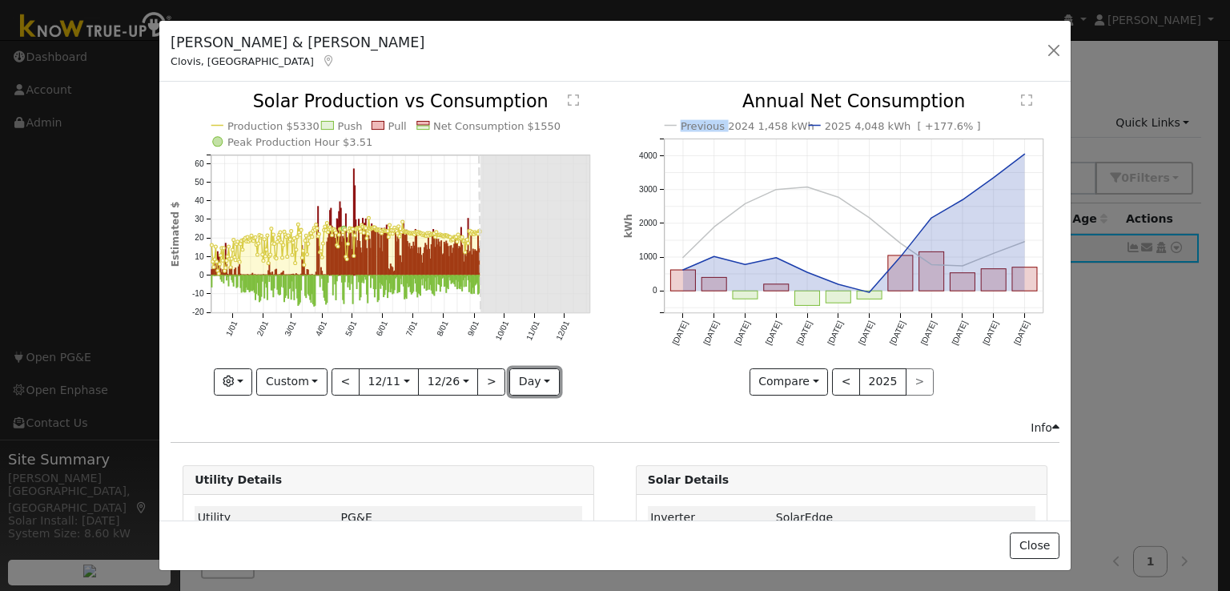
click at [535, 368] on button "day" at bounding box center [534, 381] width 50 height 27
click at [234, 375] on icon "button" at bounding box center [228, 380] width 11 height 11
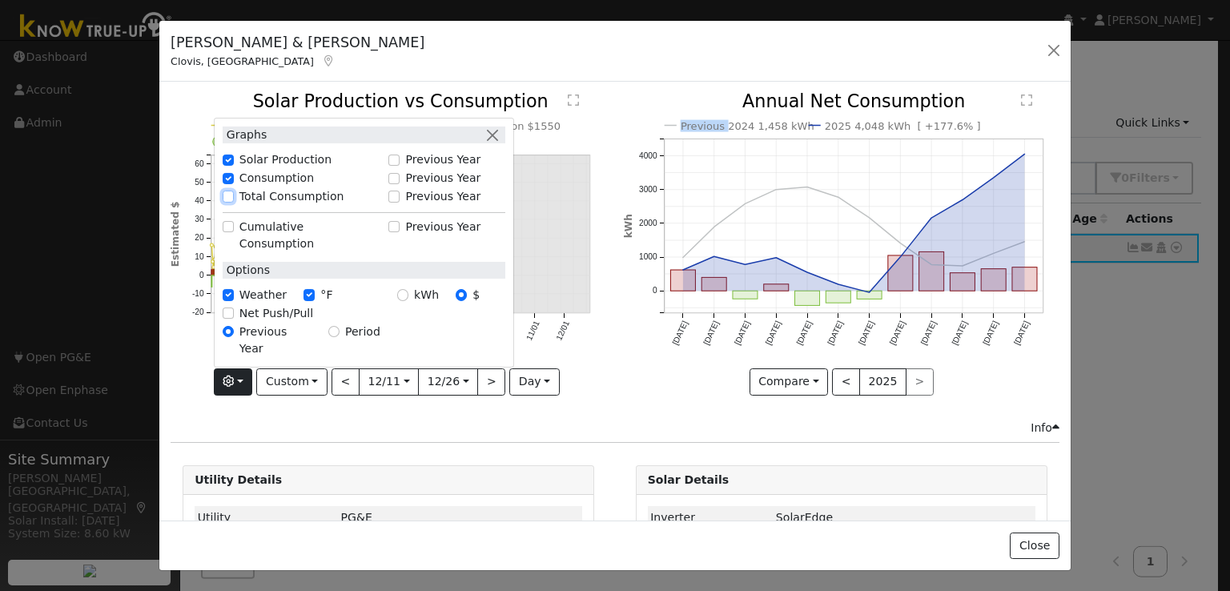
click at [231, 202] on input "Total Consumption" at bounding box center [228, 196] width 11 height 11
click at [233, 202] on input "Total Consumption" at bounding box center [228, 196] width 11 height 11
checkbox input "true"
click at [600, 339] on div "Production $5330 Push Pull Total Consumption $6856 Net Consumption $1550 Peak P…" at bounding box center [389, 256] width 452 height 326
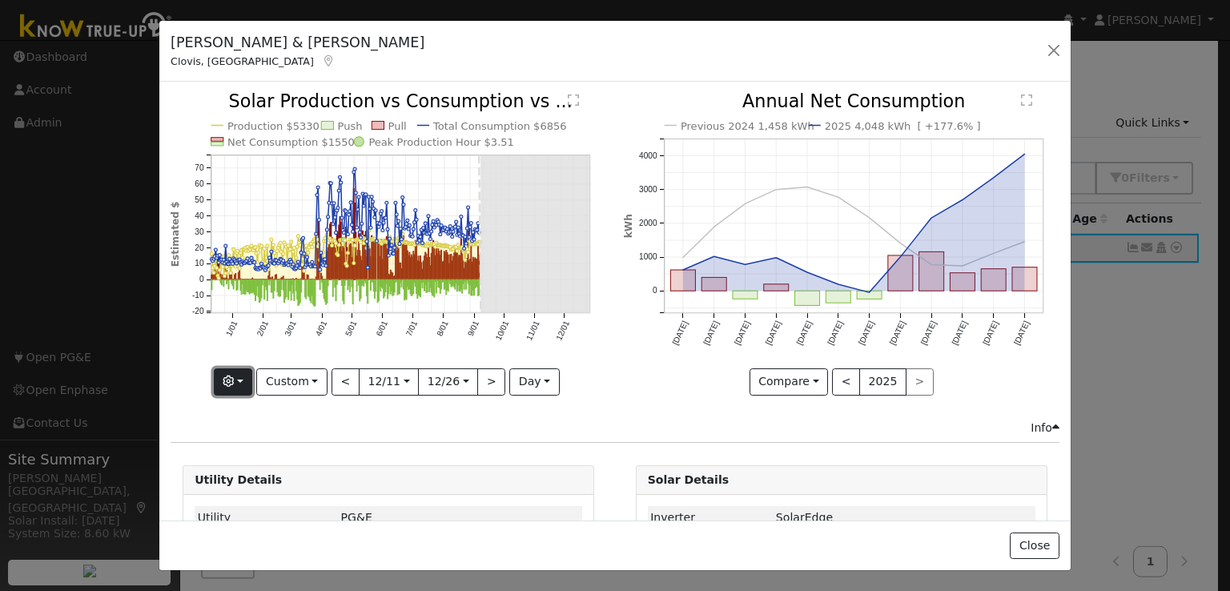
click at [231, 375] on icon "button" at bounding box center [228, 380] width 11 height 11
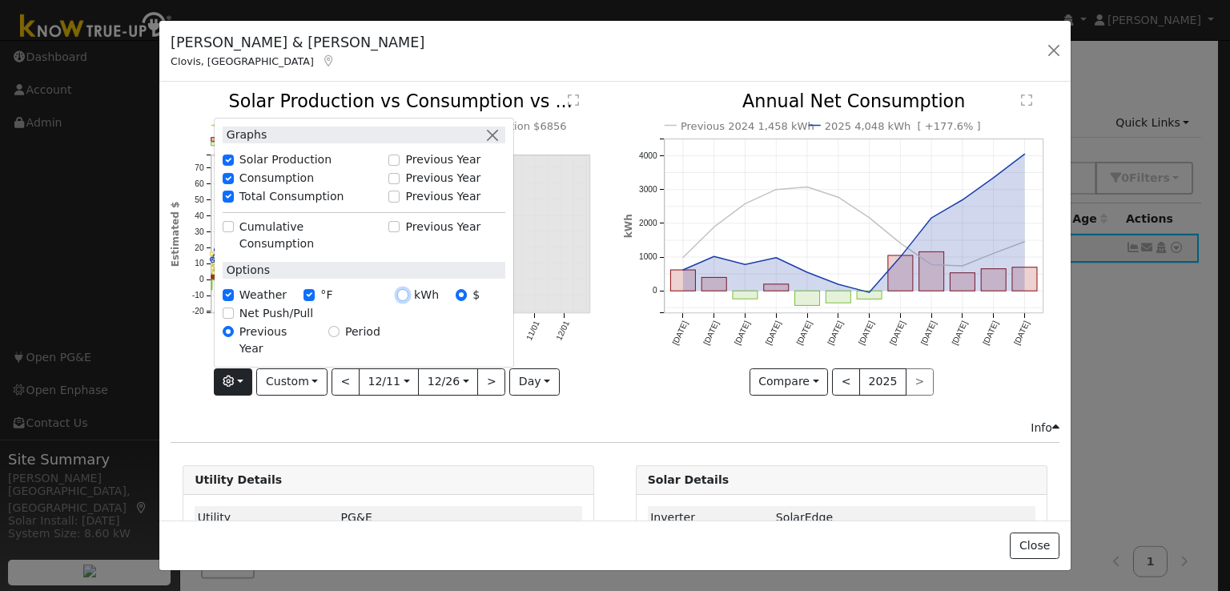
click at [407, 300] on input "kWh" at bounding box center [402, 294] width 11 height 11
radio input "true"
radio input "false"
click at [639, 370] on icon "Previous 2024 1,458 kWh 2025 4,048 kWh [ +177.6% ] [DATE] Oct '[DATE] Dec '[DAT…" at bounding box center [842, 239] width 436 height 292
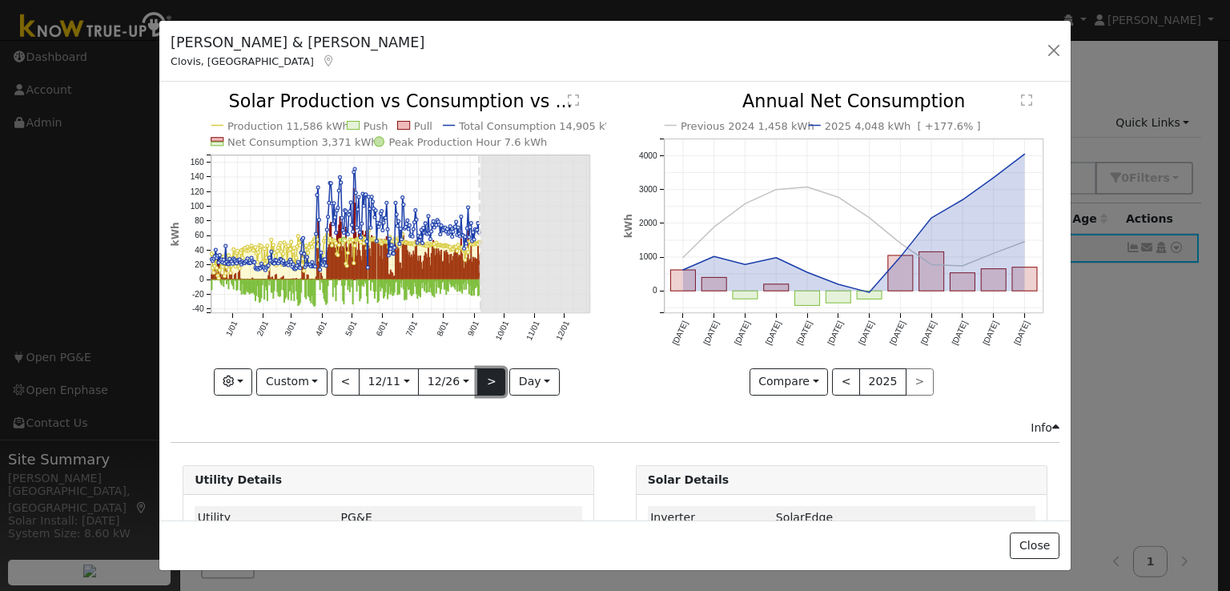
click at [492, 374] on button ">" at bounding box center [491, 381] width 28 height 27
type input "[DATE]"
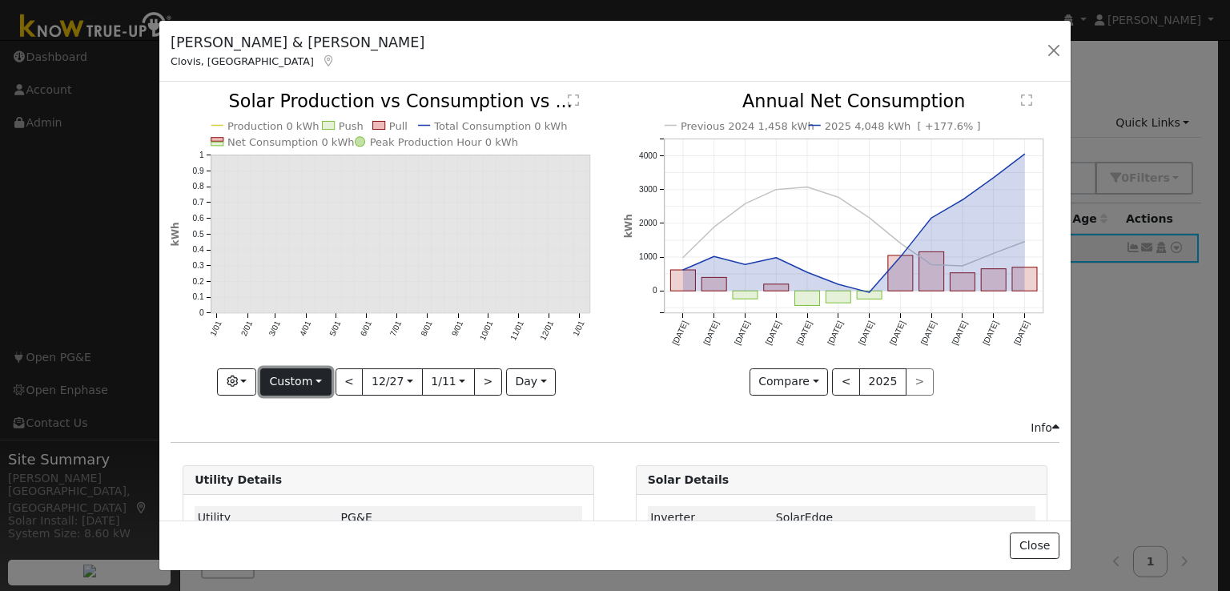
click at [293, 374] on button "Custom" at bounding box center [295, 381] width 71 height 27
click at [289, 472] on link "Year" at bounding box center [316, 481] width 111 height 22
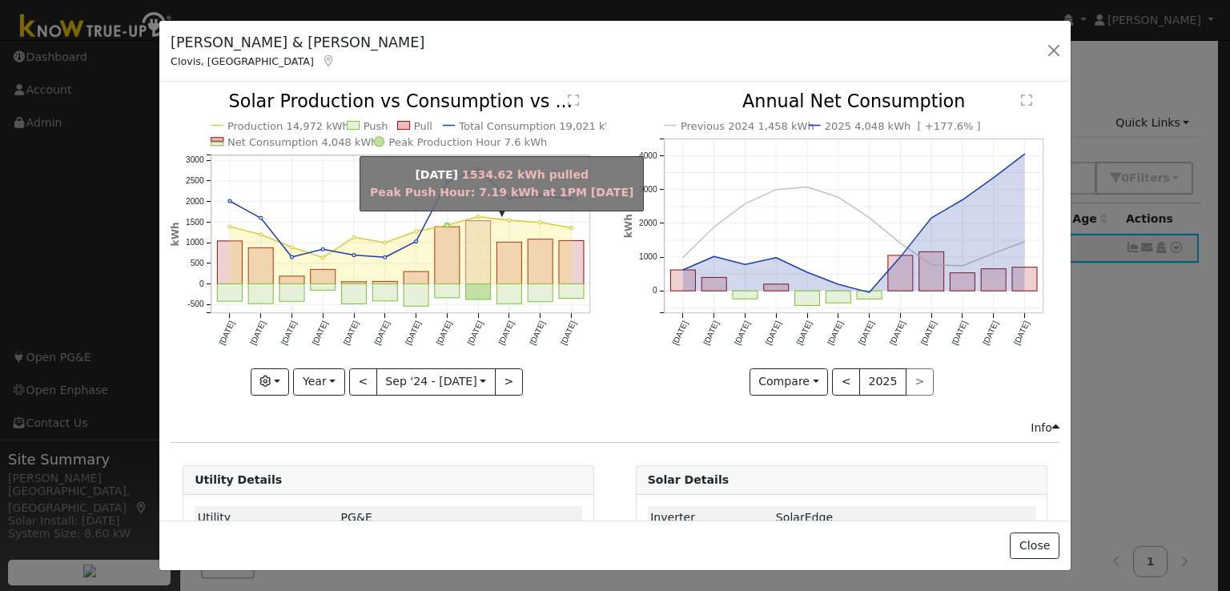
click at [479, 253] on rect "onclick=""" at bounding box center [478, 252] width 25 height 63
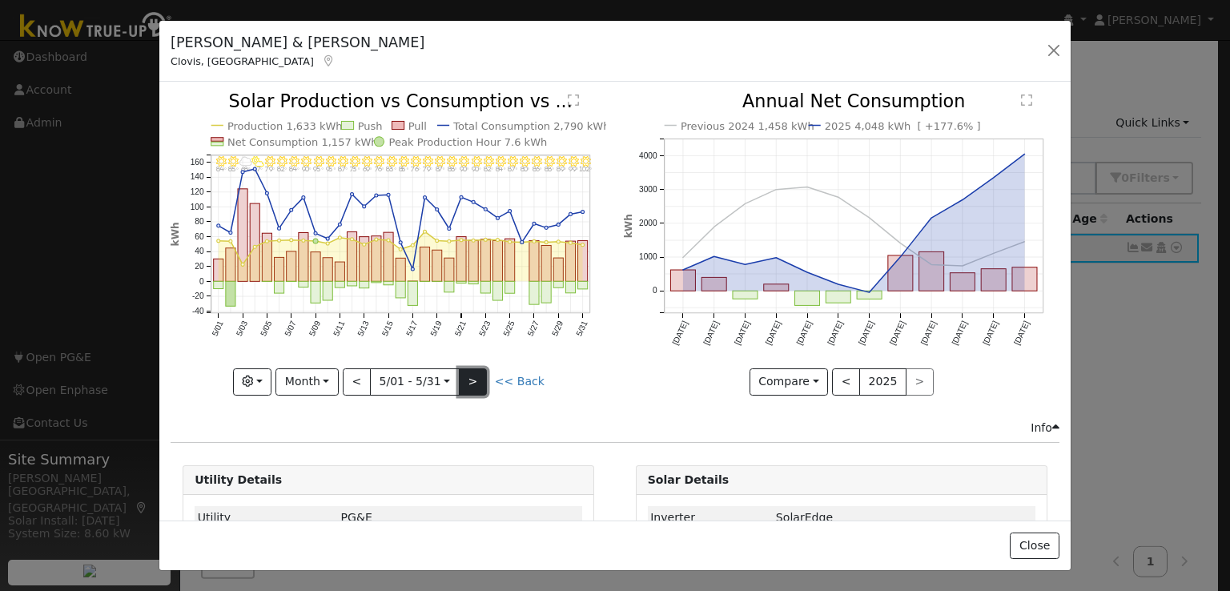
click at [469, 378] on button ">" at bounding box center [473, 381] width 28 height 27
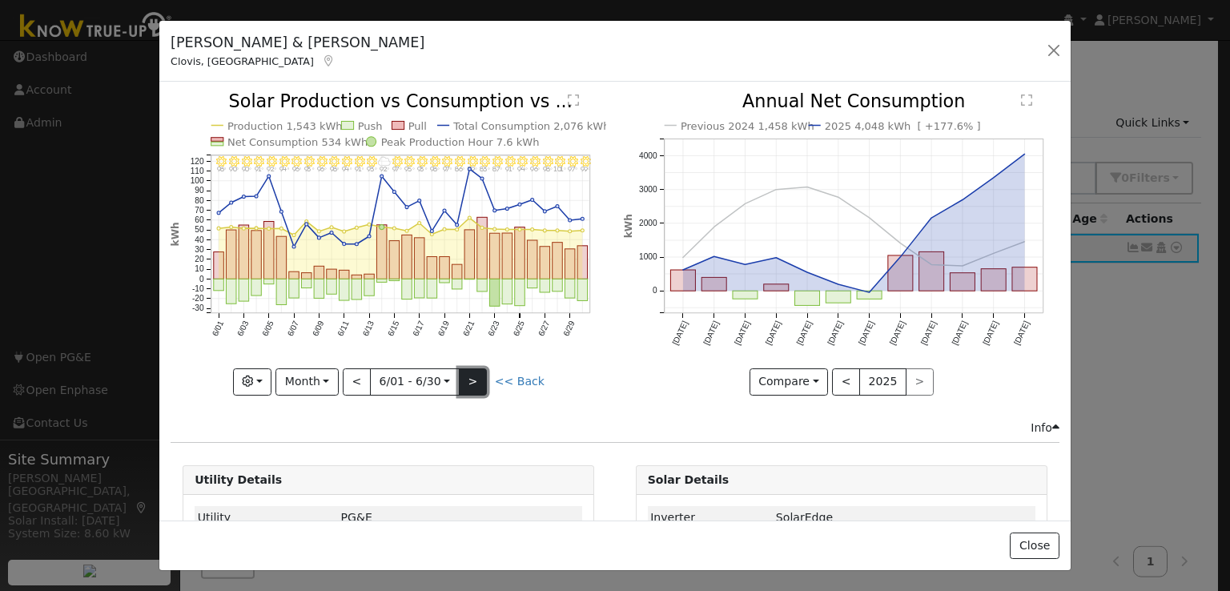
click at [469, 378] on button ">" at bounding box center [473, 381] width 28 height 27
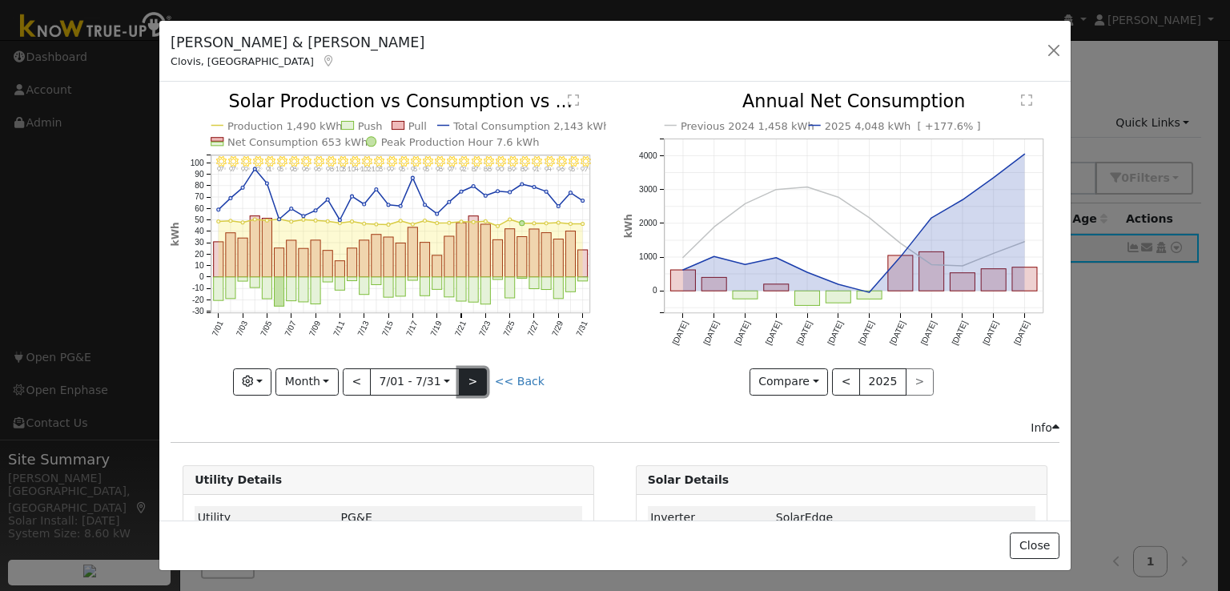
click at [469, 378] on button ">" at bounding box center [473, 381] width 28 height 27
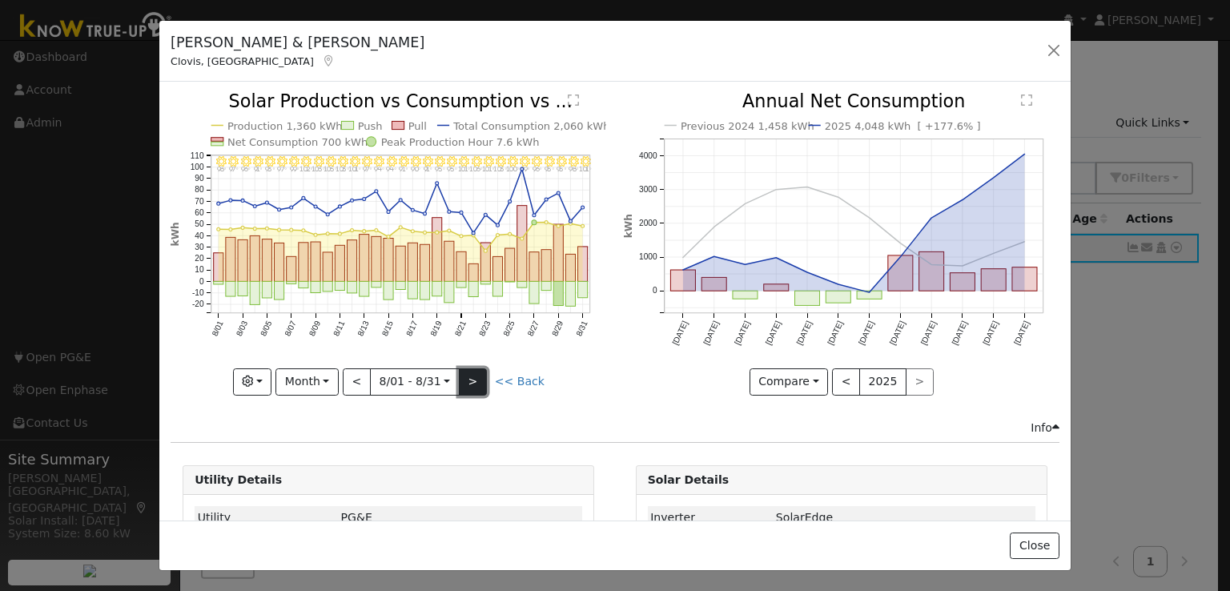
click at [469, 378] on button ">" at bounding box center [473, 381] width 28 height 27
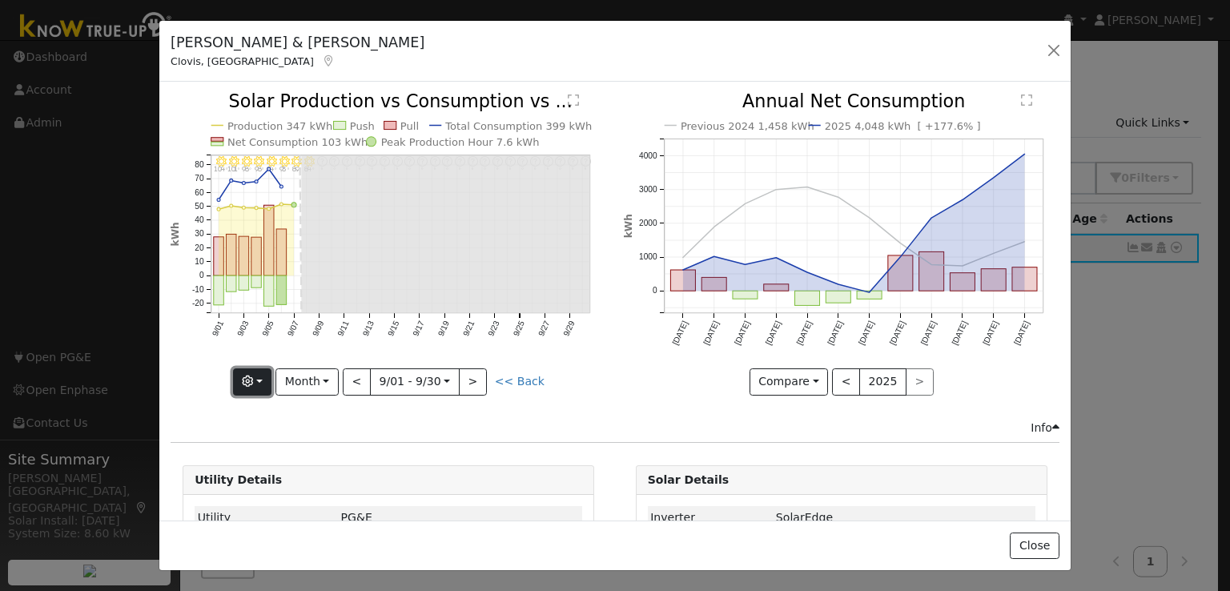
click at [263, 375] on button "button" at bounding box center [252, 381] width 39 height 27
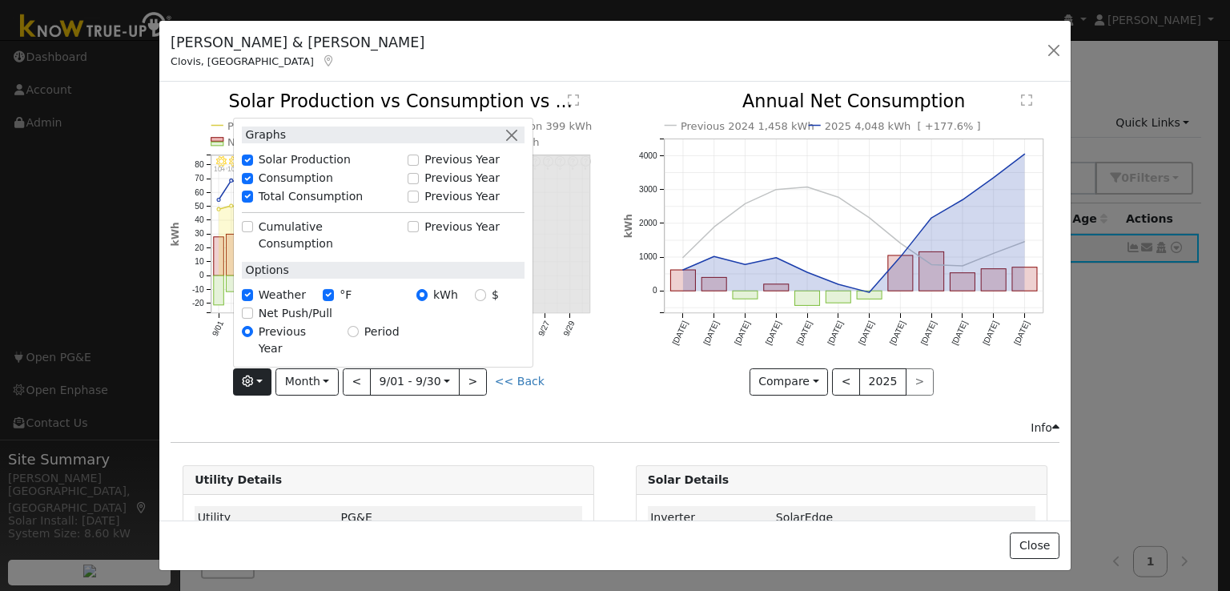
click at [567, 433] on div "Issue History Date By Flag Comment Type No Issue History 9/30 - Error: Unknown …" at bounding box center [614, 301] width 911 height 438
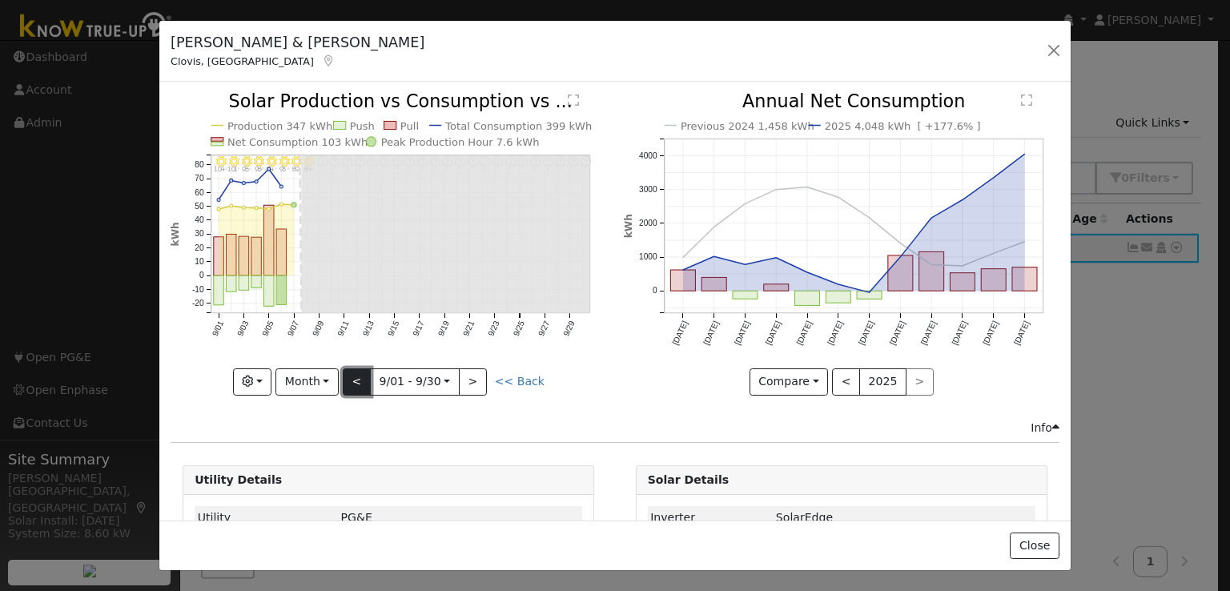
click at [359, 373] on button "<" at bounding box center [357, 381] width 28 height 27
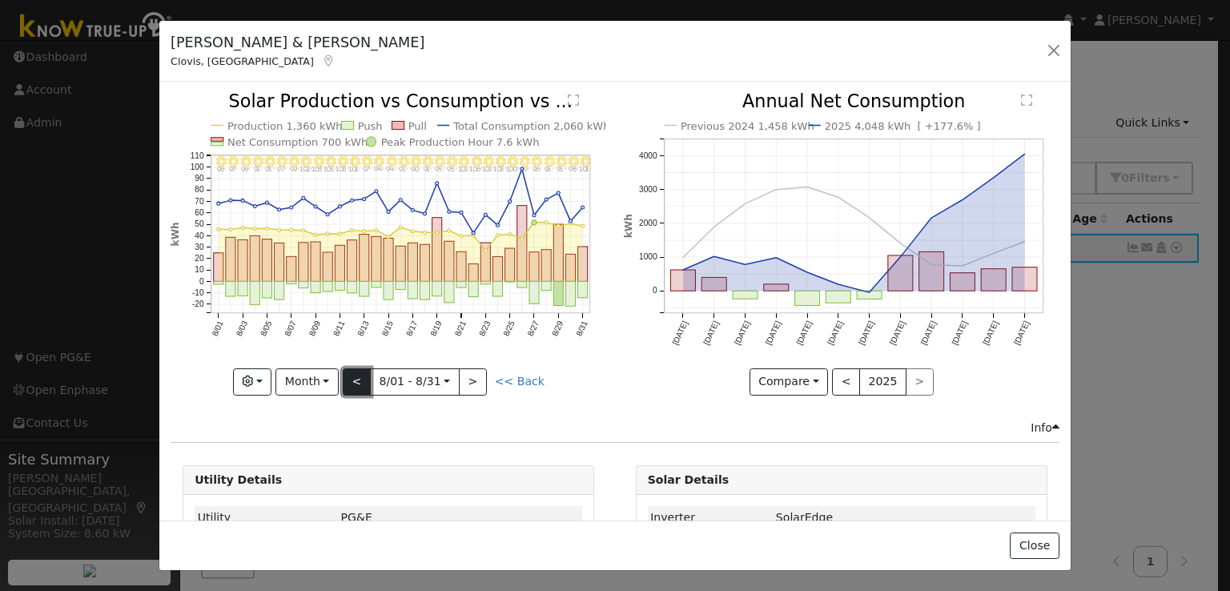
click at [359, 372] on button "<" at bounding box center [357, 381] width 28 height 27
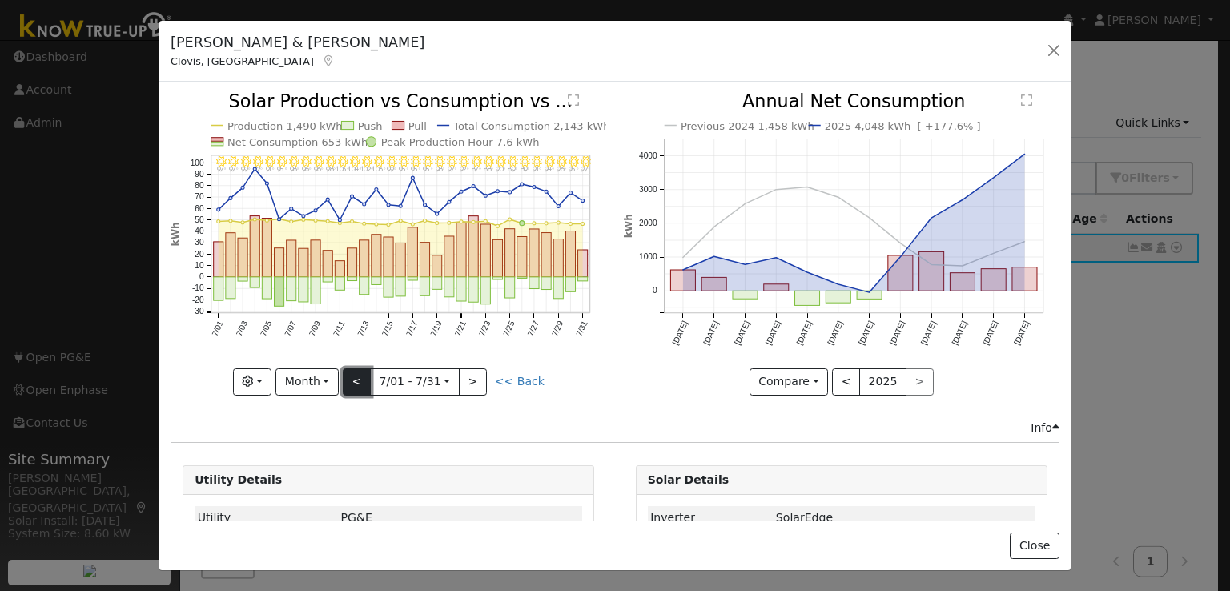
click at [359, 372] on button "<" at bounding box center [357, 381] width 28 height 27
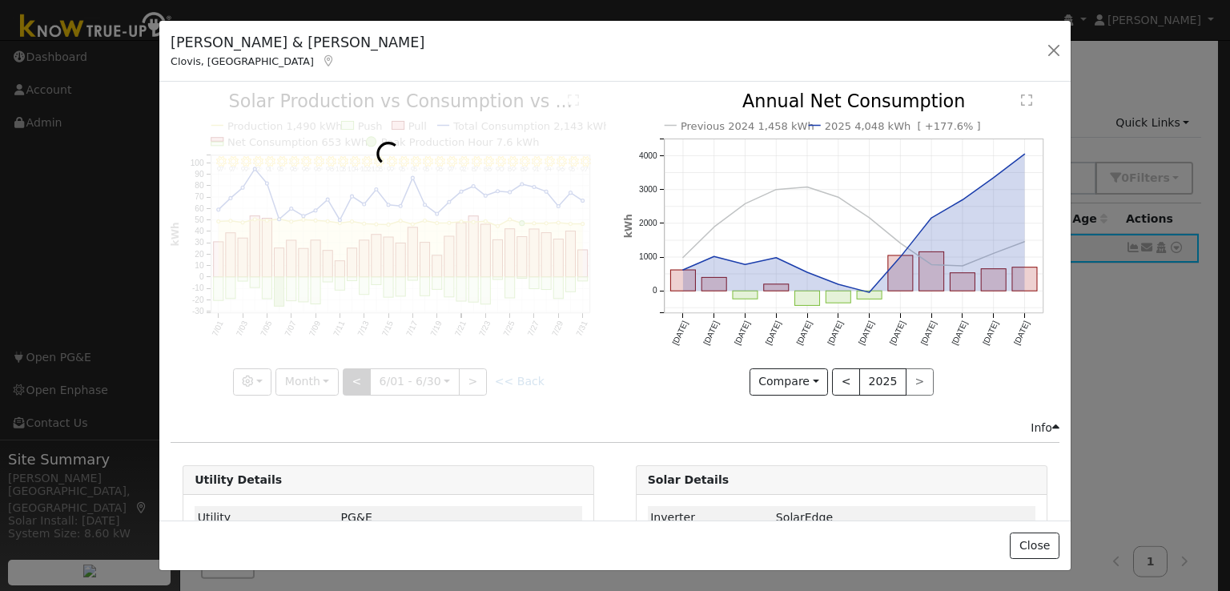
click at [359, 372] on div at bounding box center [389, 244] width 436 height 302
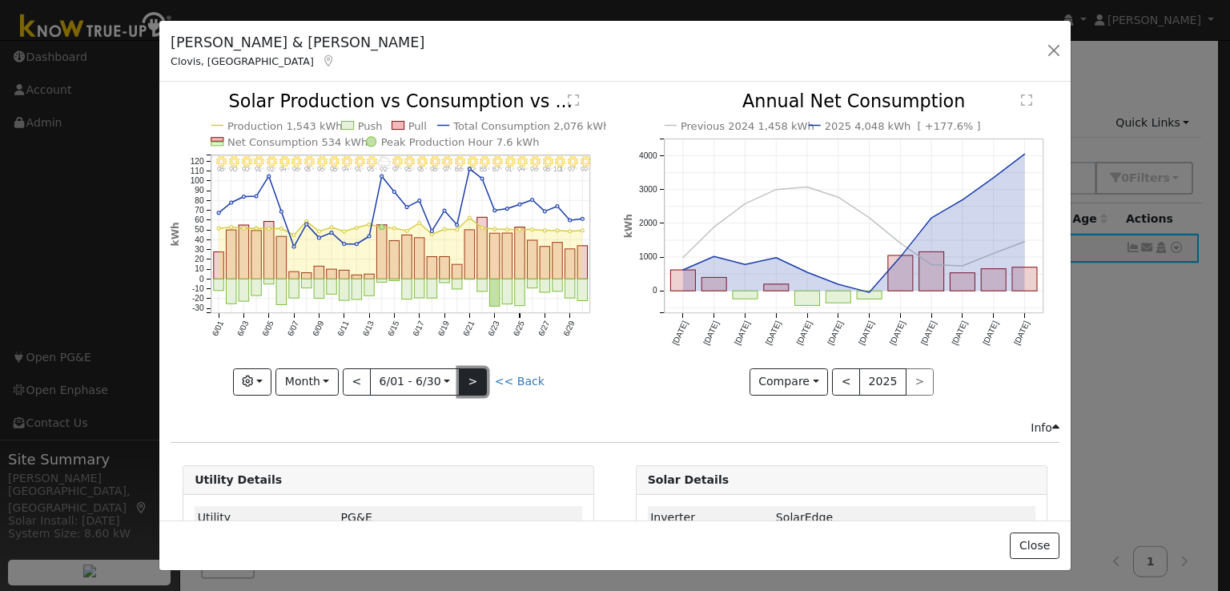
click at [465, 375] on button ">" at bounding box center [473, 381] width 28 height 27
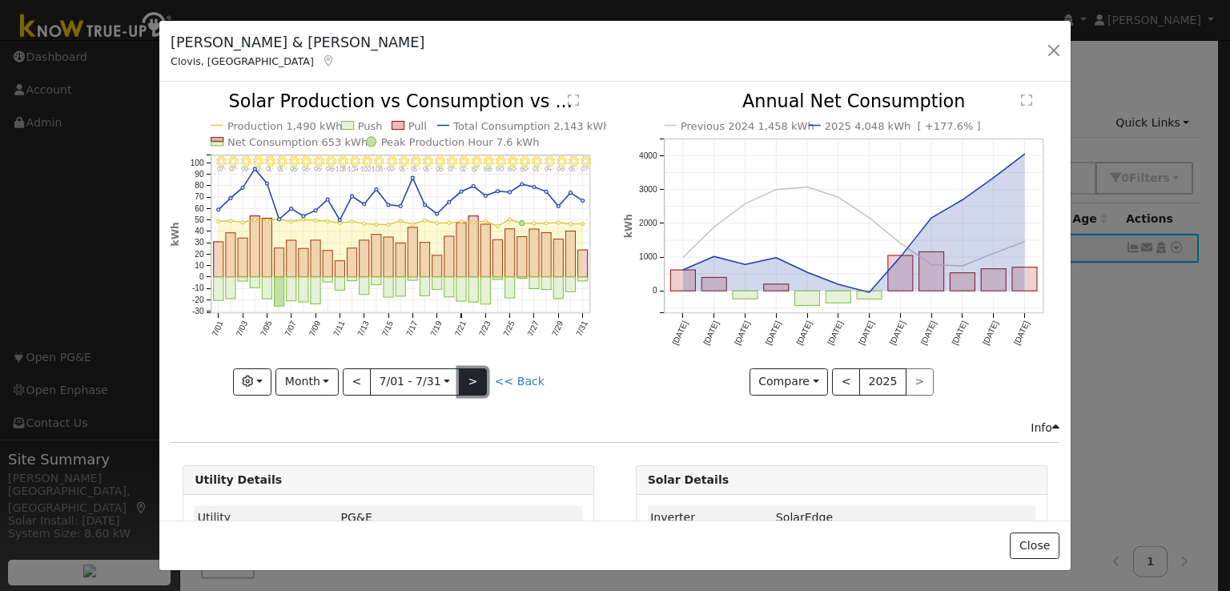
click at [468, 373] on button ">" at bounding box center [473, 381] width 28 height 27
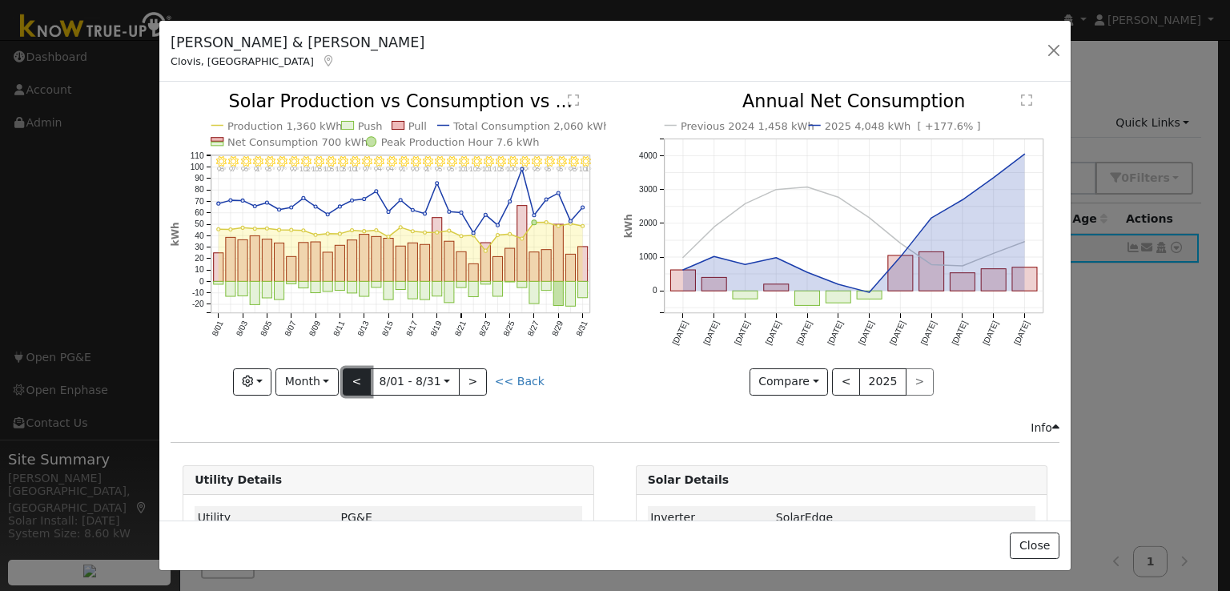
click at [355, 371] on button "<" at bounding box center [357, 381] width 28 height 27
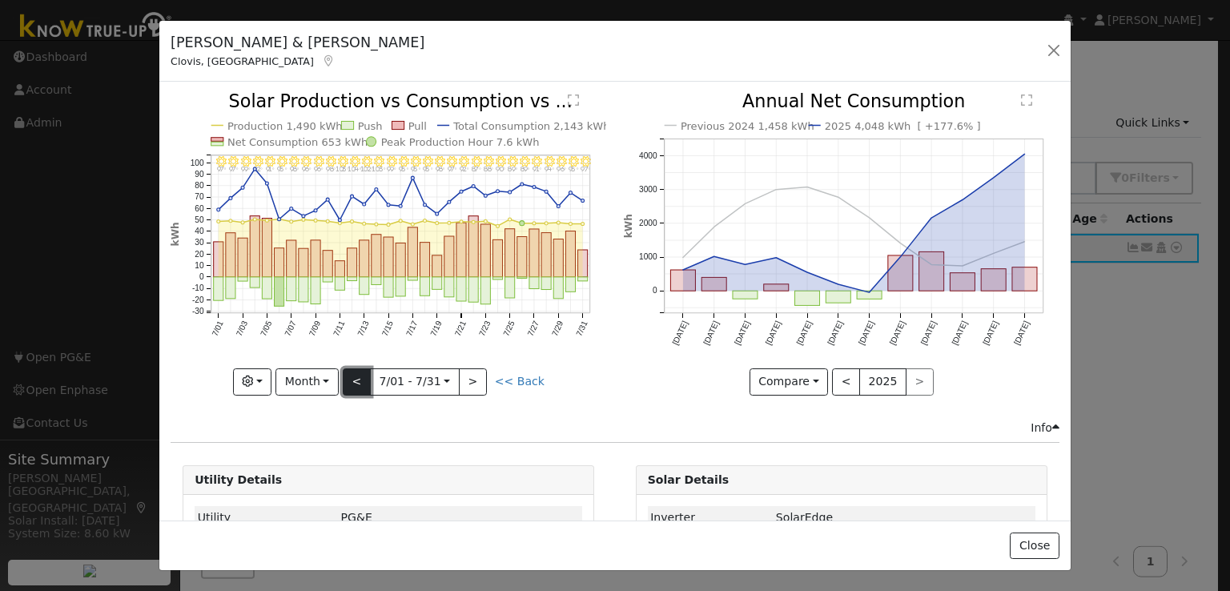
click at [355, 371] on button "<" at bounding box center [357, 381] width 28 height 27
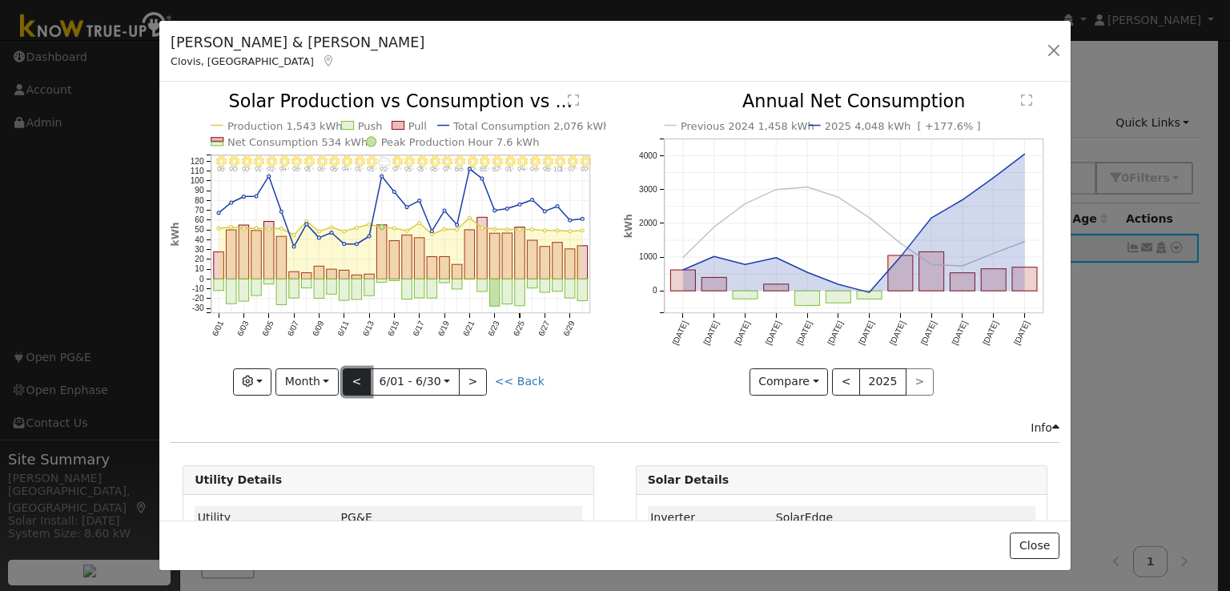
click at [355, 371] on button "<" at bounding box center [357, 381] width 28 height 27
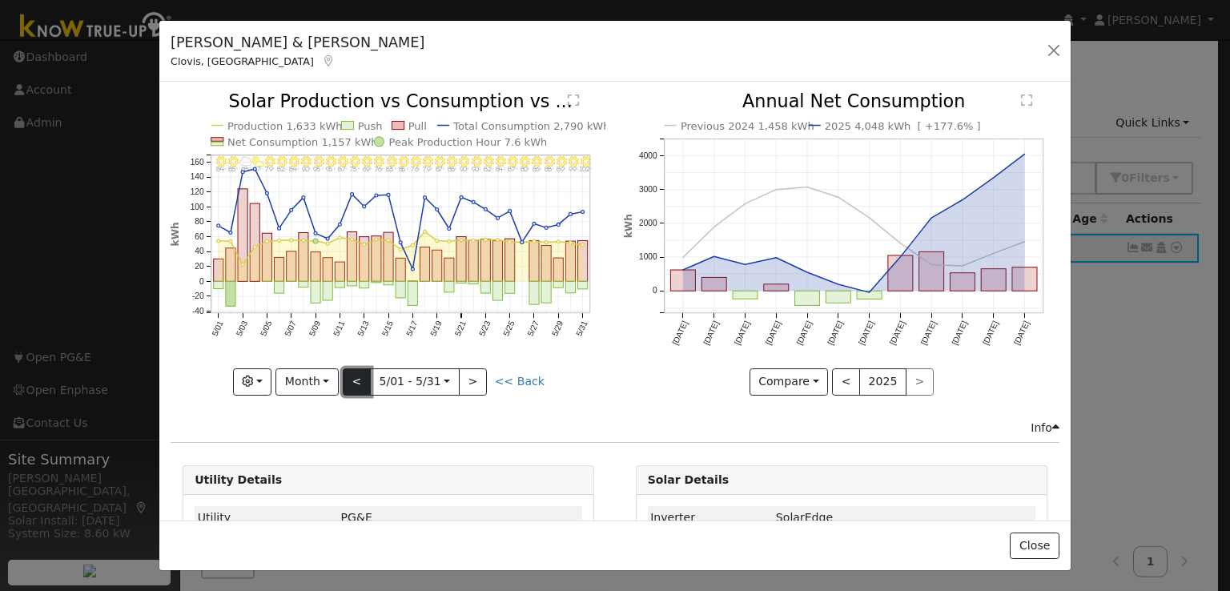
click at [355, 371] on button "<" at bounding box center [357, 381] width 28 height 27
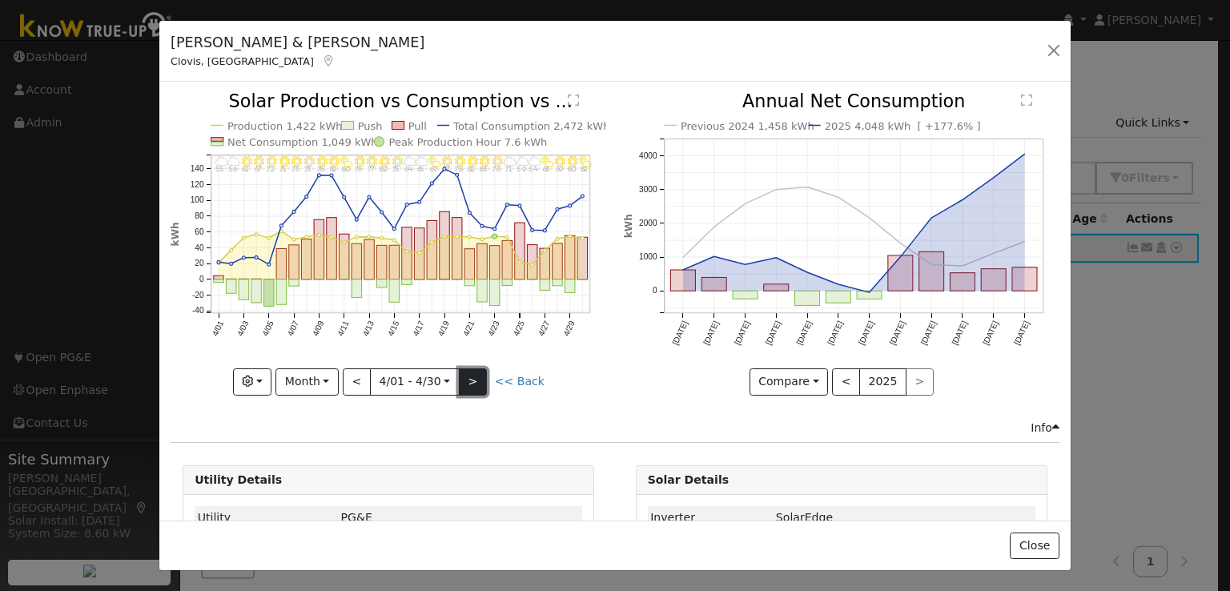
click at [464, 372] on button ">" at bounding box center [473, 381] width 28 height 27
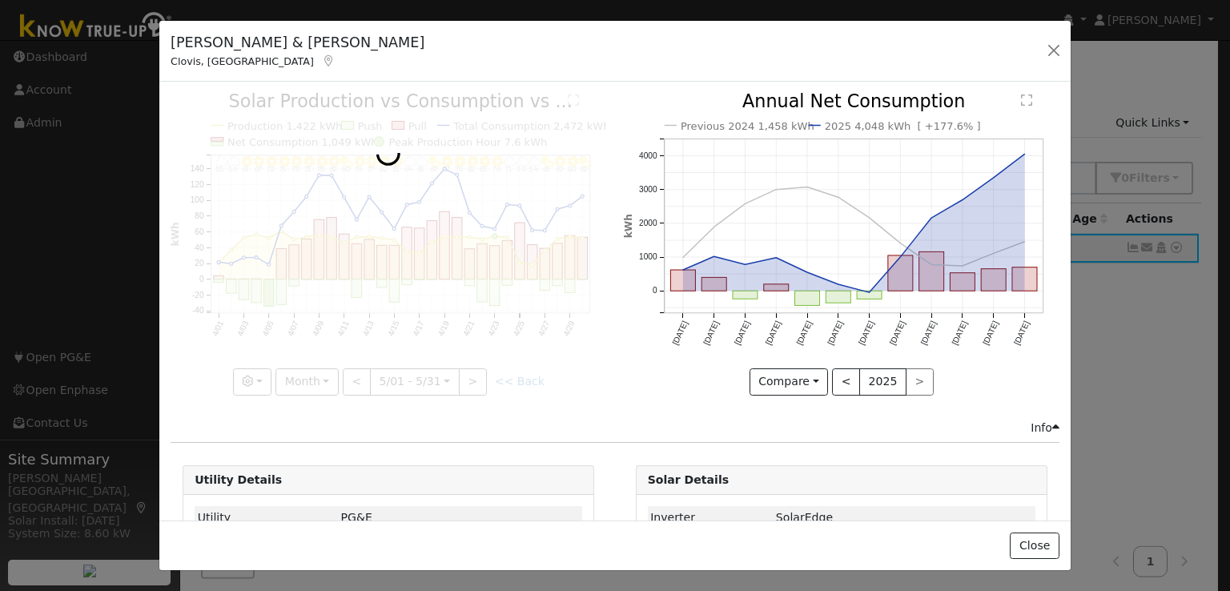
click at [464, 372] on div at bounding box center [389, 244] width 436 height 302
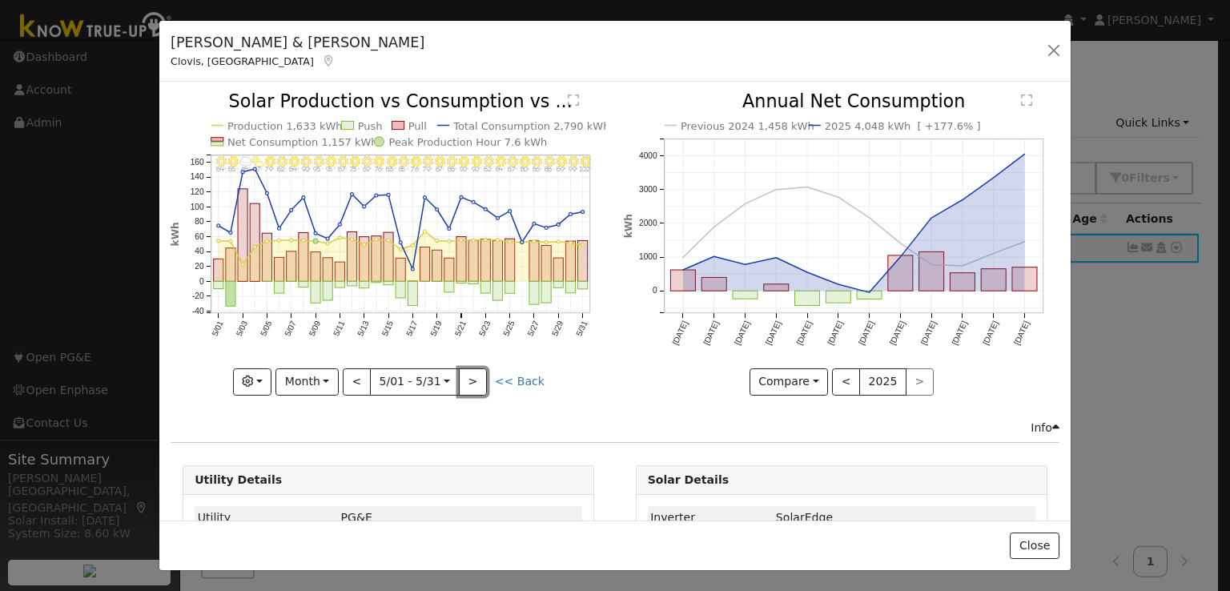
click at [464, 372] on button ">" at bounding box center [473, 381] width 28 height 27
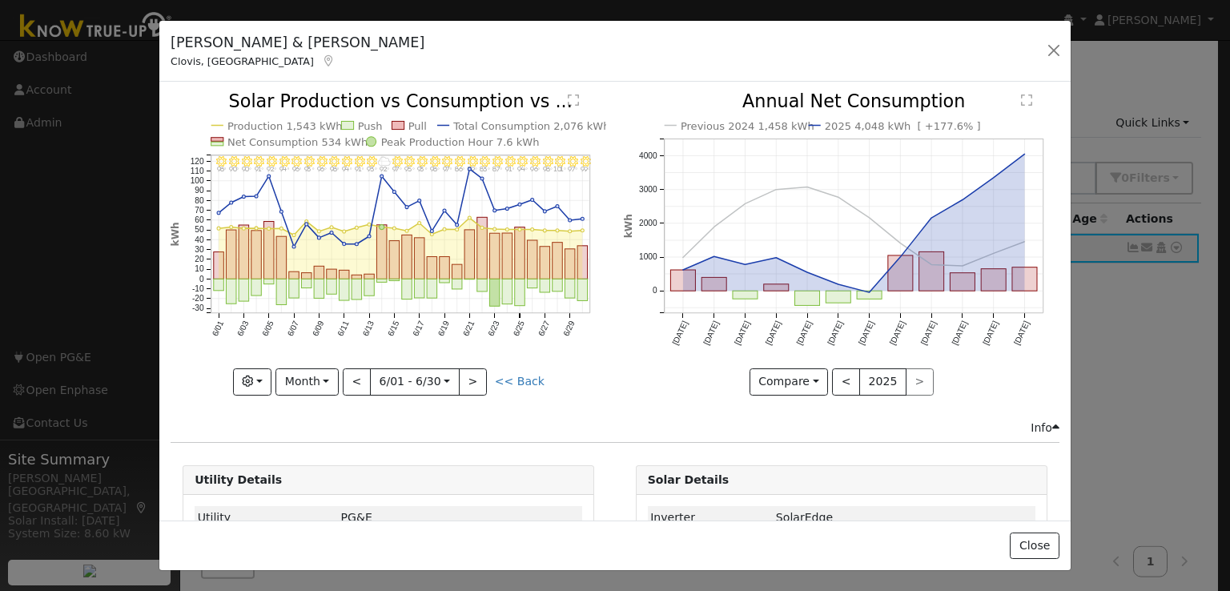
click at [464, 372] on div at bounding box center [389, 244] width 436 height 302
click at [352, 379] on button "<" at bounding box center [357, 381] width 28 height 27
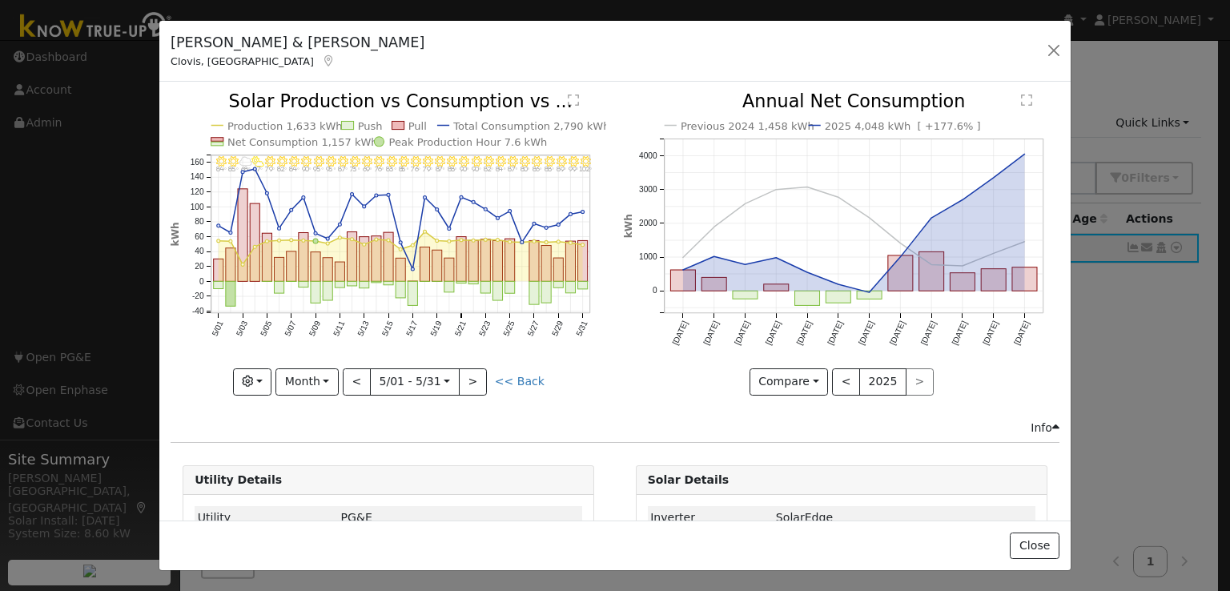
click at [601, 370] on div "5/31 - Clear 102° 5/30 - Clear 99° 5/29 - Clear 89° 5/28 - Clear 88° 5/27 - Cle…" at bounding box center [389, 256] width 452 height 326
click at [301, 371] on button "Month" at bounding box center [306, 381] width 63 height 27
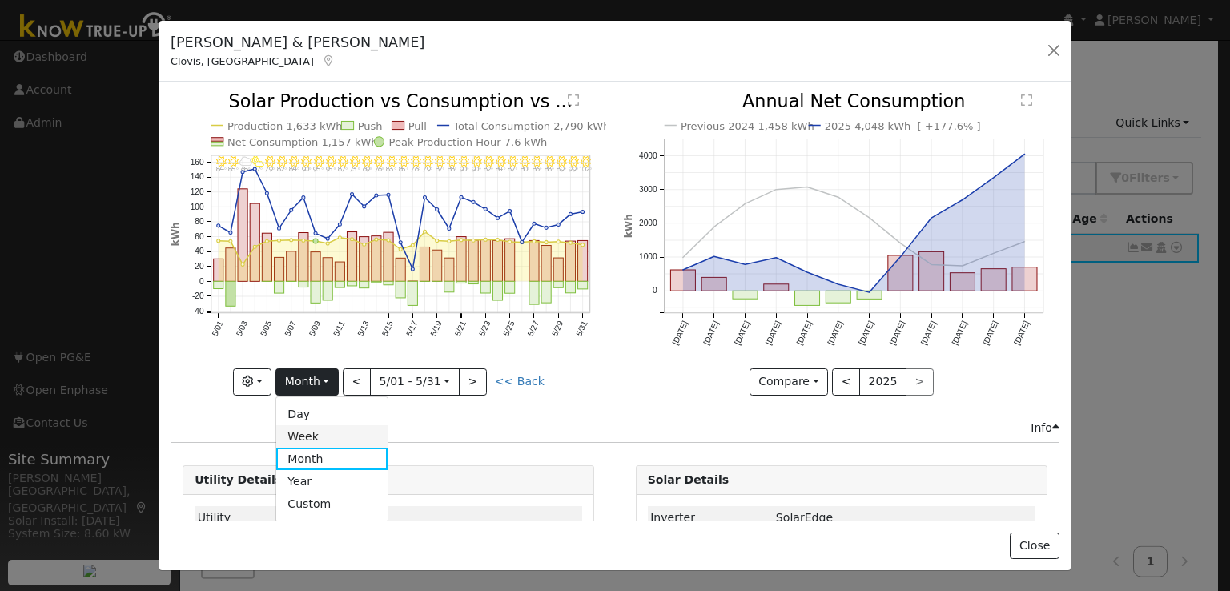
click at [320, 441] on link "Week" at bounding box center [331, 436] width 111 height 22
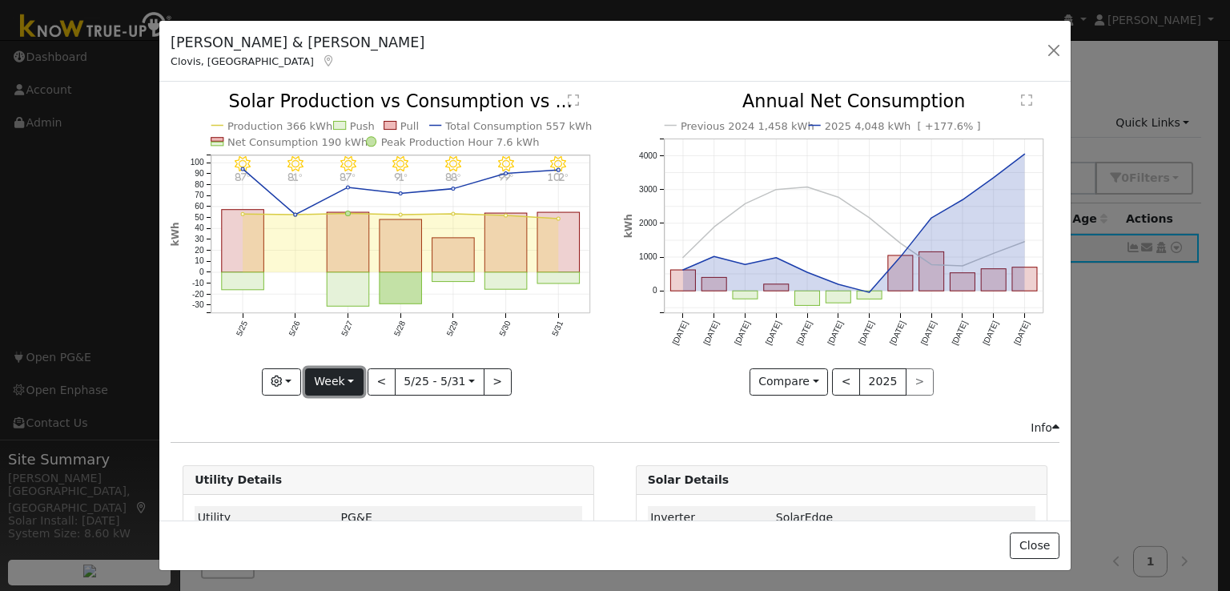
click at [331, 379] on button "Week" at bounding box center [334, 381] width 58 height 27
click at [333, 484] on link "Year" at bounding box center [361, 481] width 111 height 22
type input "[DATE]"
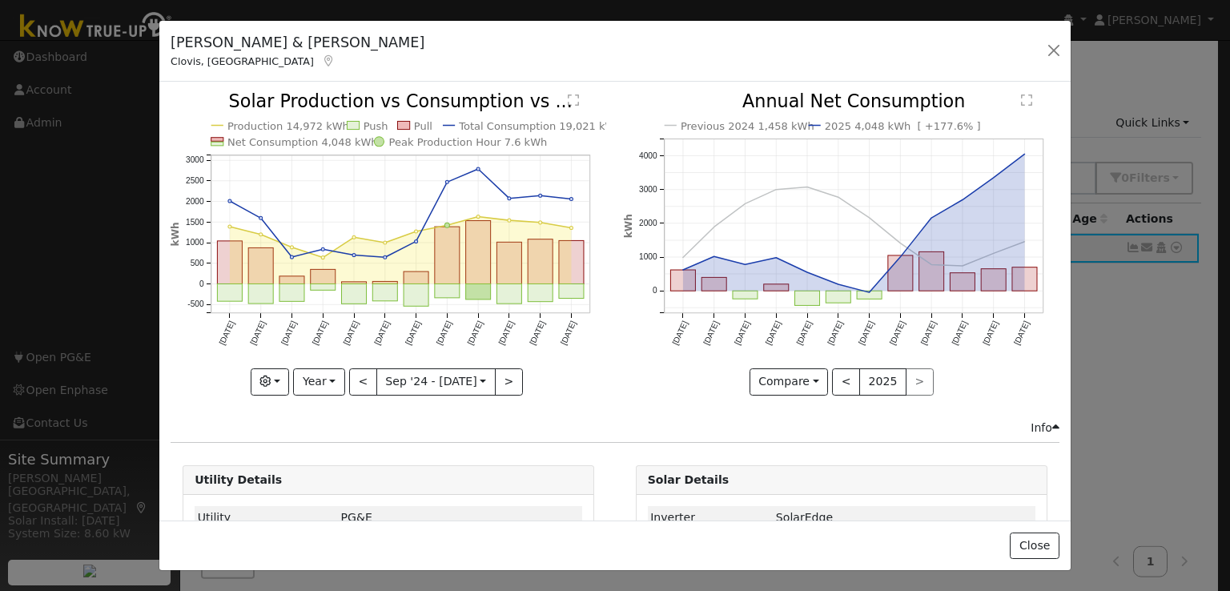
click at [575, 223] on line at bounding box center [400, 223] width 379 height 0
